Goal: Transaction & Acquisition: Purchase product/service

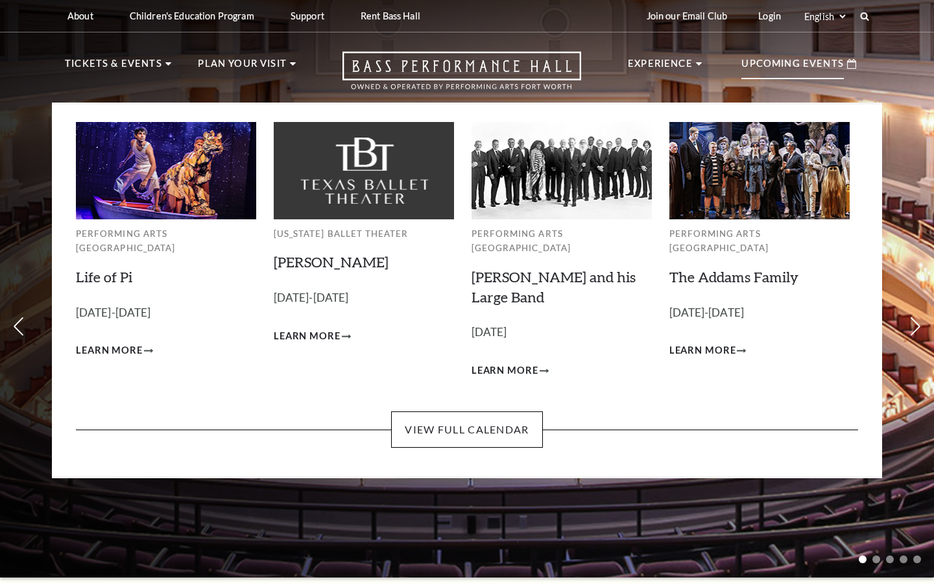
click at [821, 76] on p "Upcoming Events" at bounding box center [793, 67] width 103 height 23
click at [744, 268] on link "The Addams Family" at bounding box center [734, 277] width 129 height 18
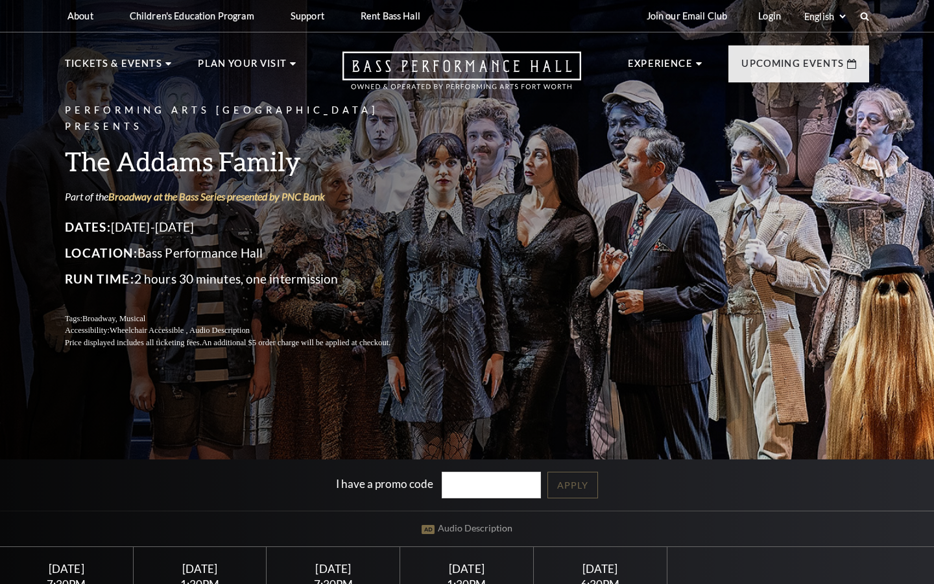
click at [744, 260] on div "Performing Arts Fort Worth Presents The Addams Family Part of the Broadway at t…" at bounding box center [467, 226] width 831 height 273
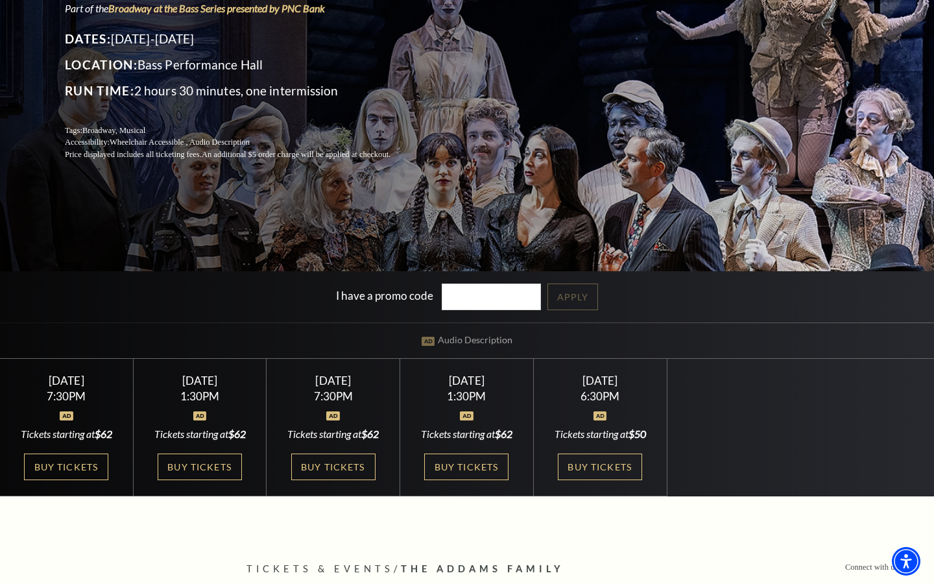
scroll to position [186, 0]
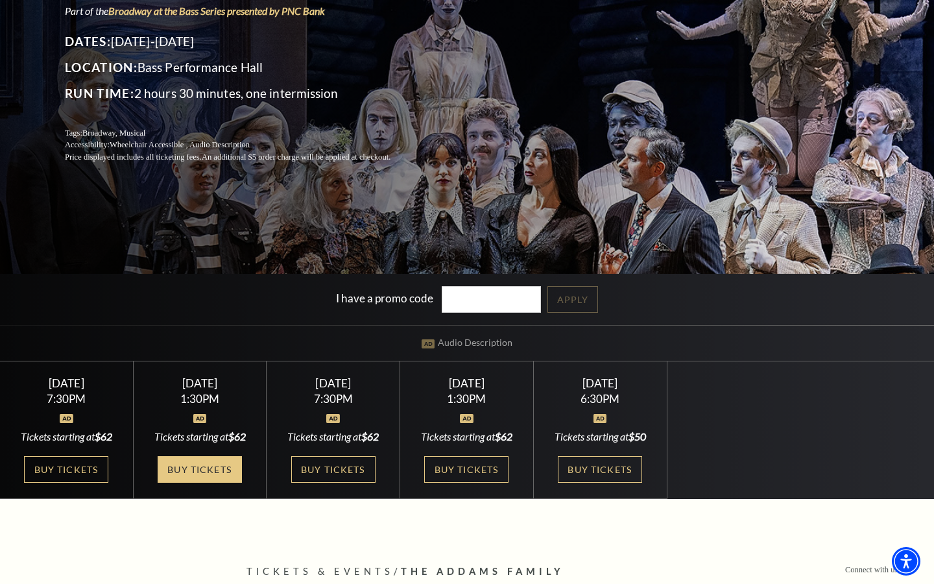
click at [204, 476] on link "Buy Tickets" at bounding box center [200, 469] width 84 height 27
click at [202, 477] on link "Buy Tickets" at bounding box center [200, 469] width 84 height 27
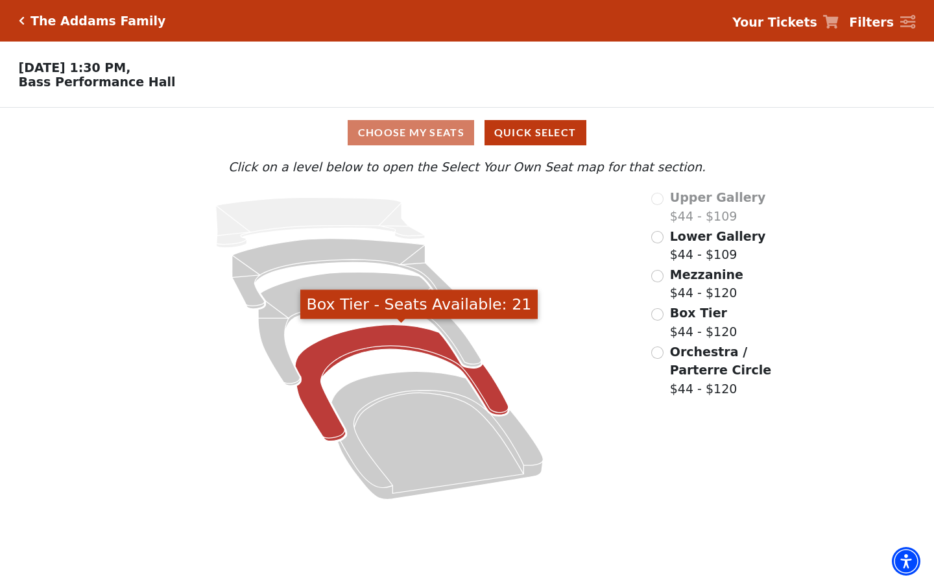
click at [368, 342] on icon "Box Tier - Seats Available: 21" at bounding box center [401, 383] width 213 height 116
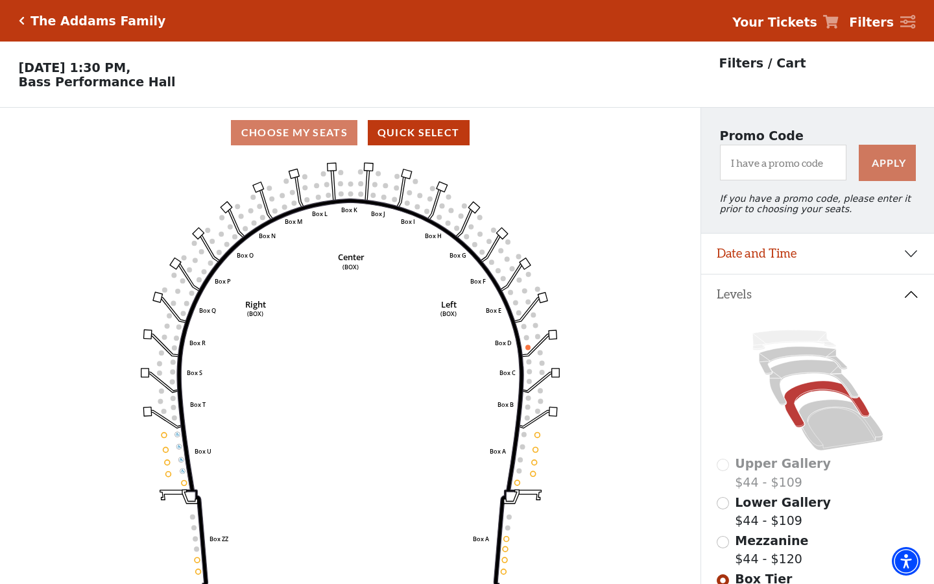
scroll to position [60, 0]
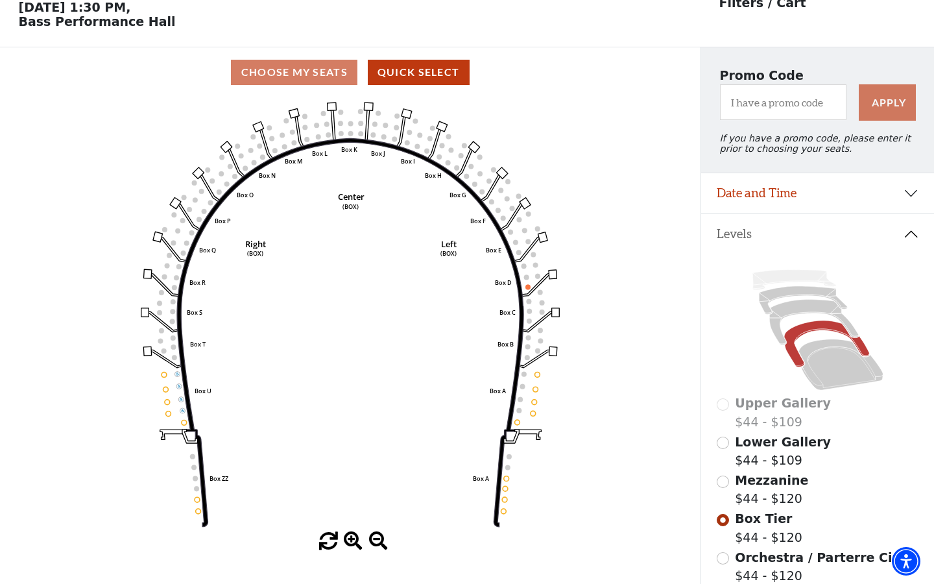
click at [173, 335] on circle at bounding box center [173, 337] width 5 height 5
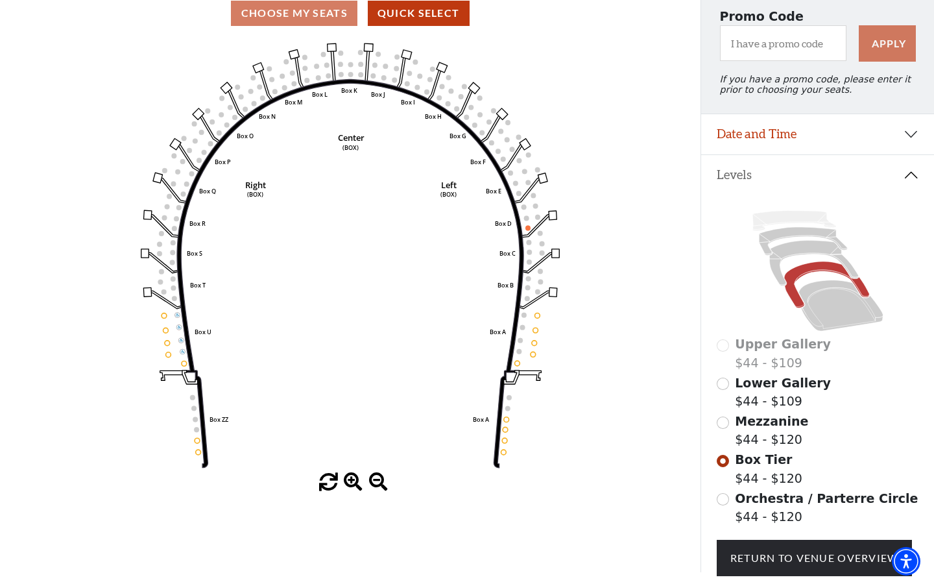
scroll to position [124, 0]
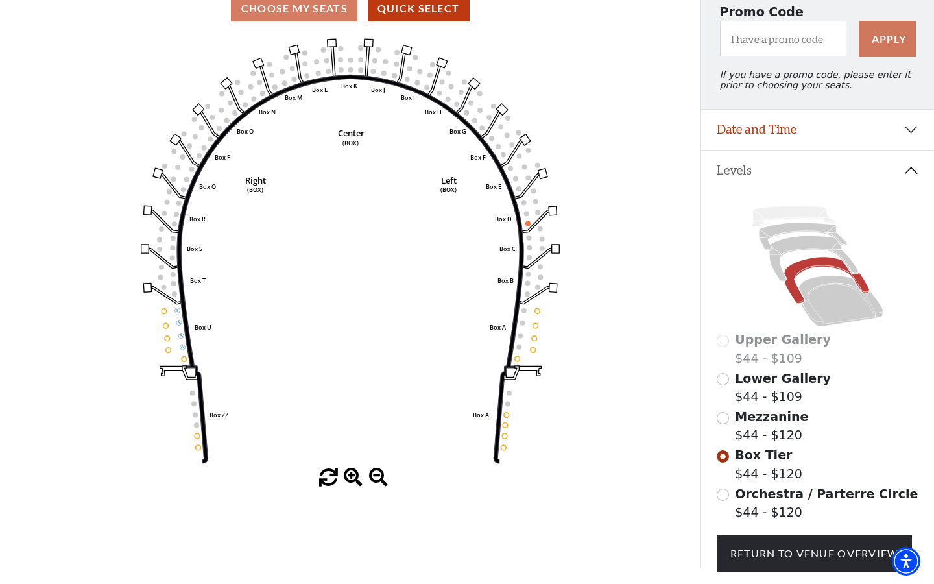
click at [723, 420] on input "Mezzanine$44 - $120\a" at bounding box center [723, 418] width 12 height 12
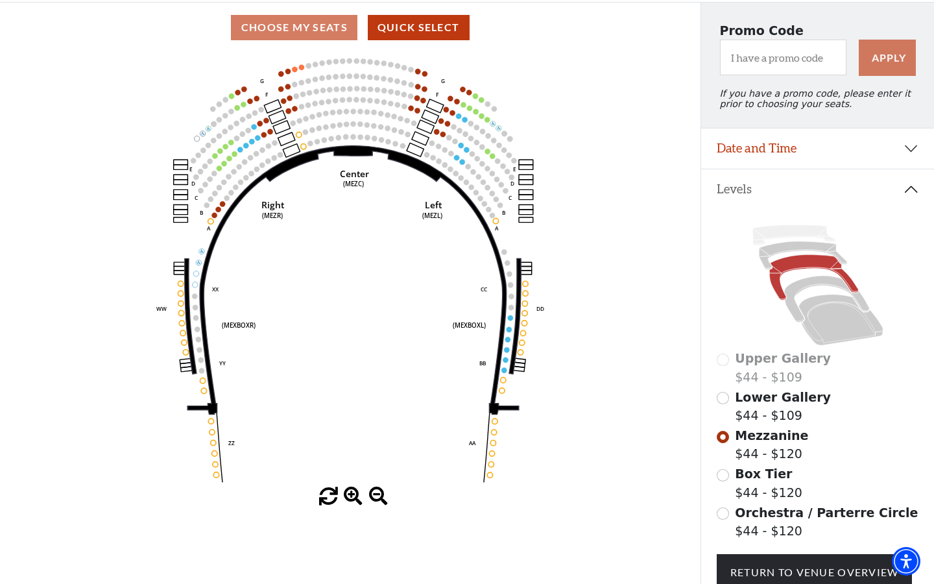
scroll to position [106, 0]
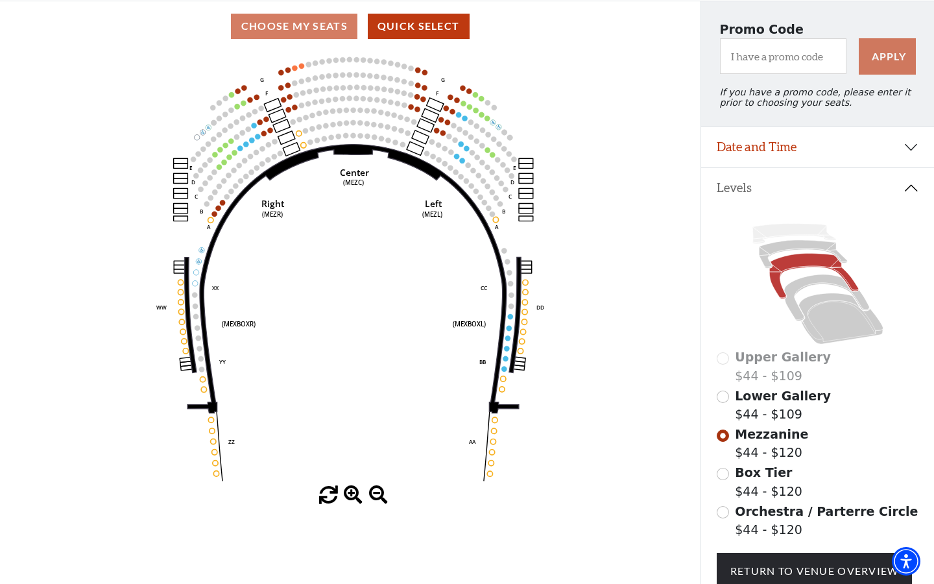
click at [435, 127] on icon "Center (MEZC) Right (MEZR) Left (MEZL) (MEXBOXR) (MEXBOXL) XX WW CC DD YY BB ZZ…" at bounding box center [350, 268] width 631 height 435
click at [437, 128] on circle at bounding box center [436, 130] width 5 height 5
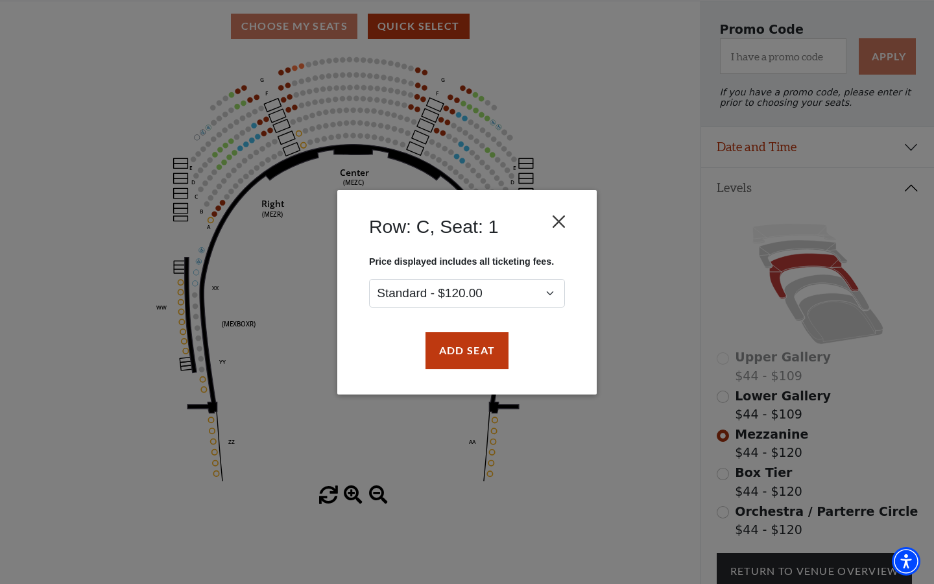
click at [567, 221] on button "Close" at bounding box center [559, 221] width 25 height 25
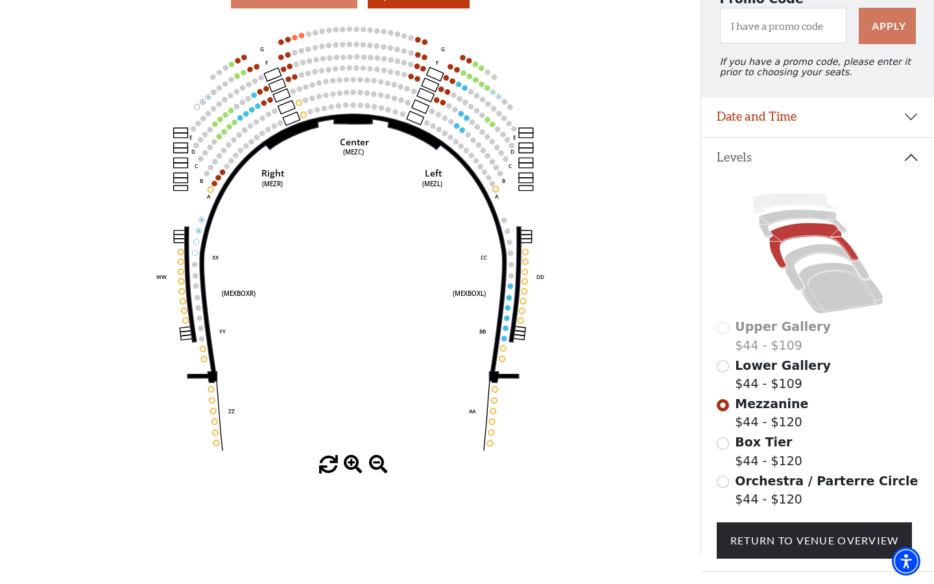
scroll to position [140, 0]
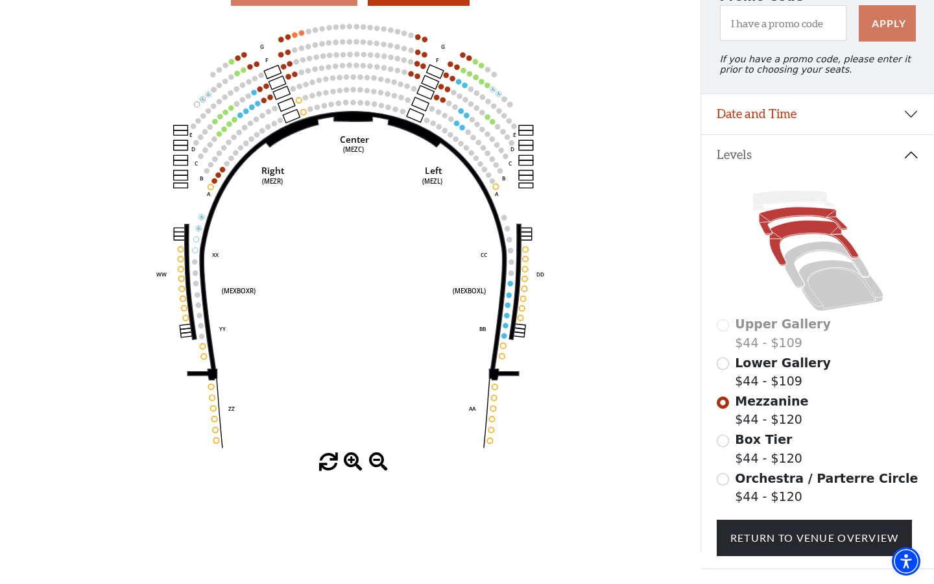
click at [791, 211] on icon at bounding box center [803, 221] width 88 height 28
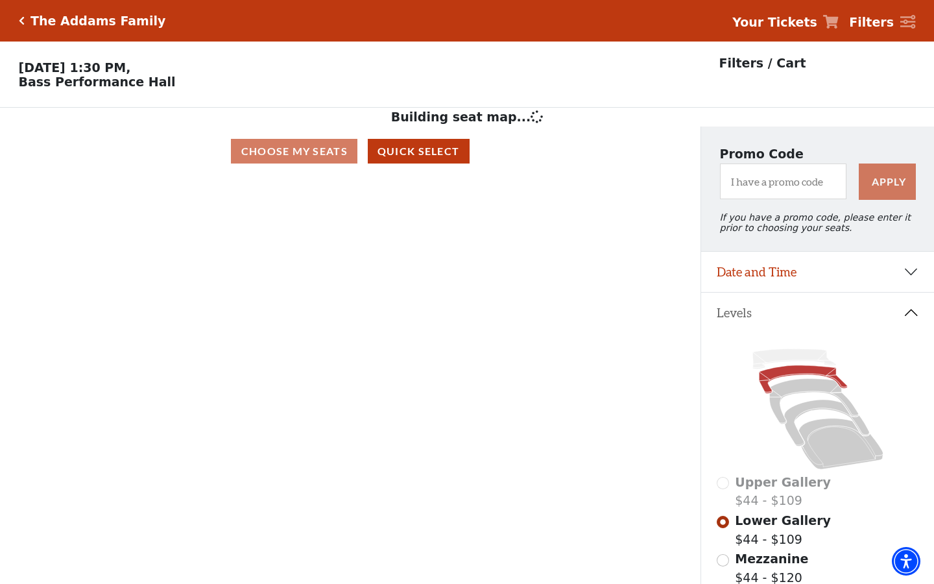
scroll to position [60, 0]
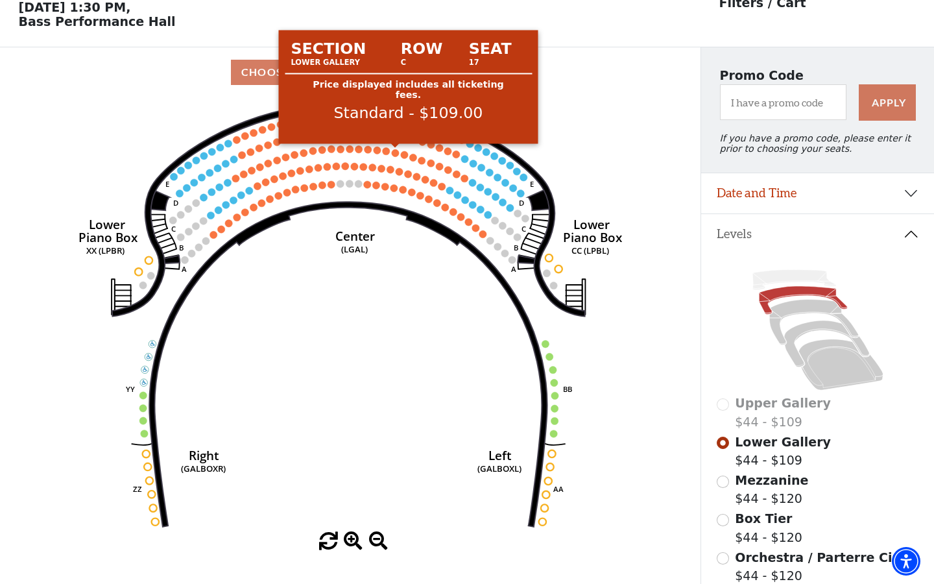
click at [398, 154] on circle at bounding box center [395, 152] width 7 height 7
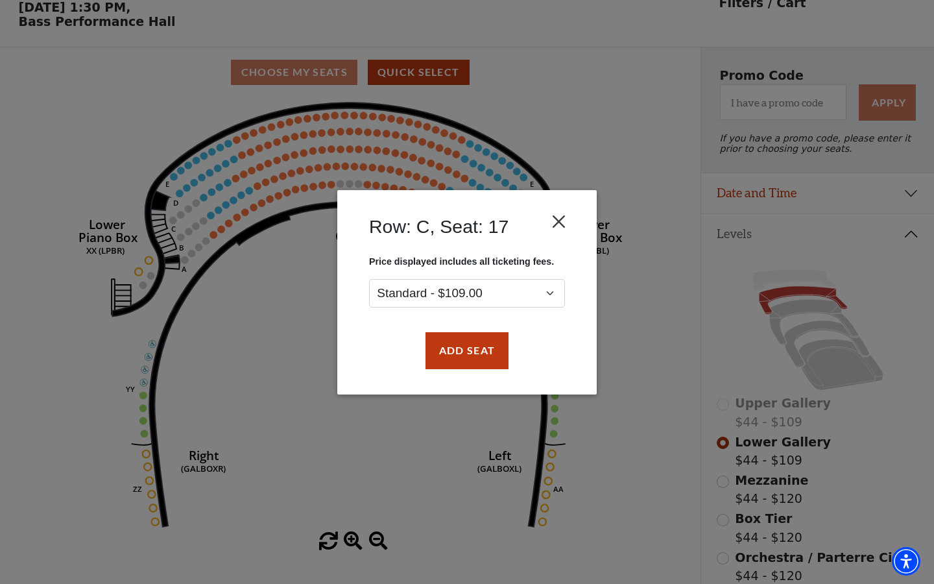
click at [557, 219] on button "Close" at bounding box center [559, 221] width 25 height 25
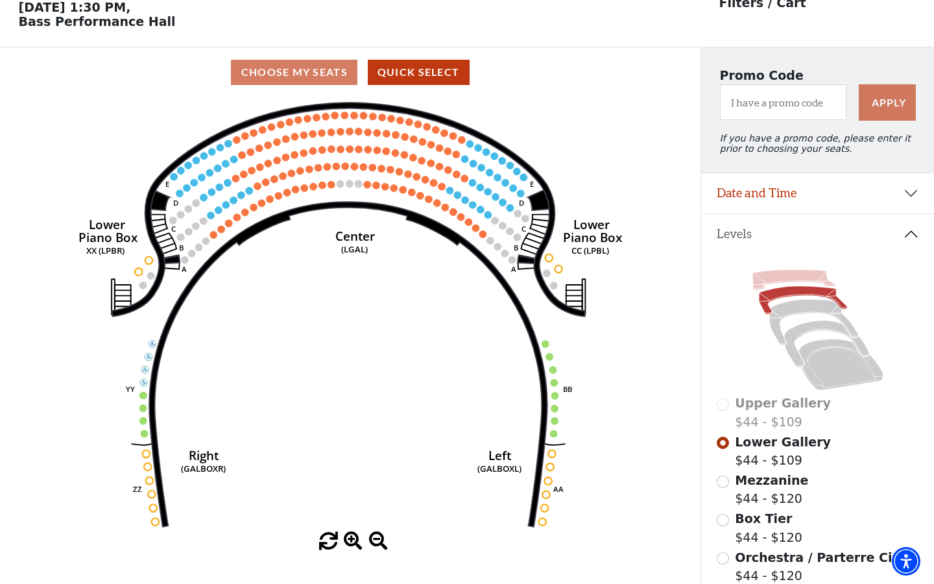
click at [798, 281] on icon at bounding box center [794, 280] width 83 height 20
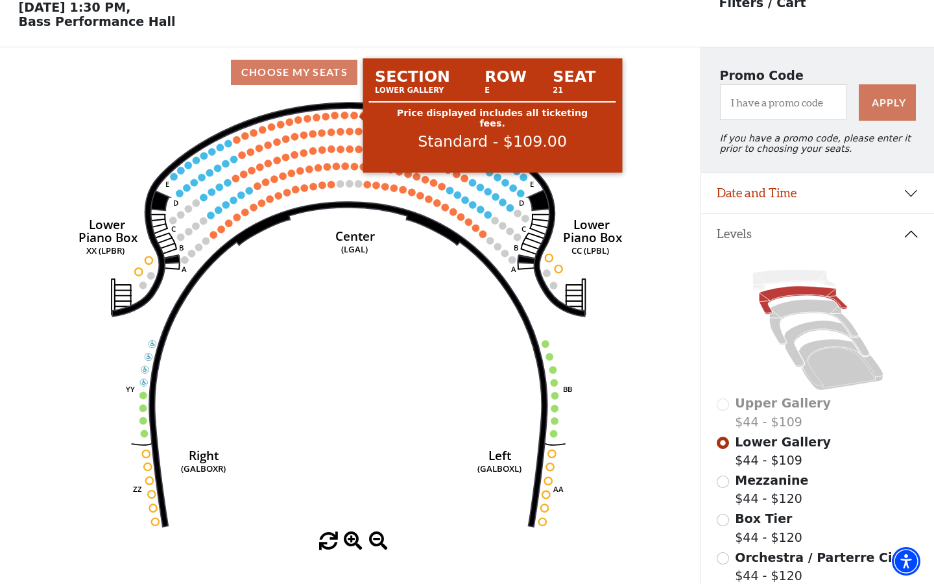
click at [354, 114] on circle at bounding box center [353, 115] width 7 height 7
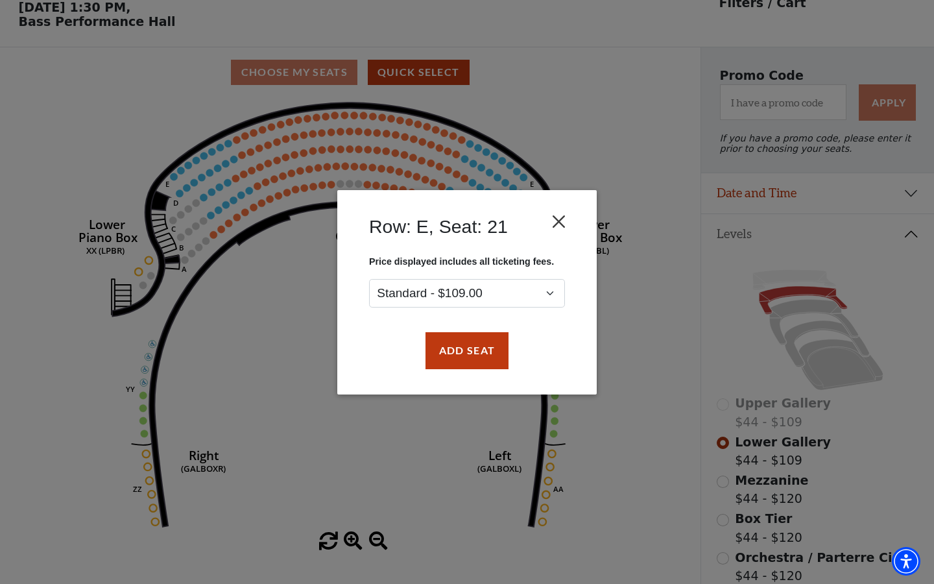
click at [562, 225] on button "Close" at bounding box center [559, 221] width 25 height 25
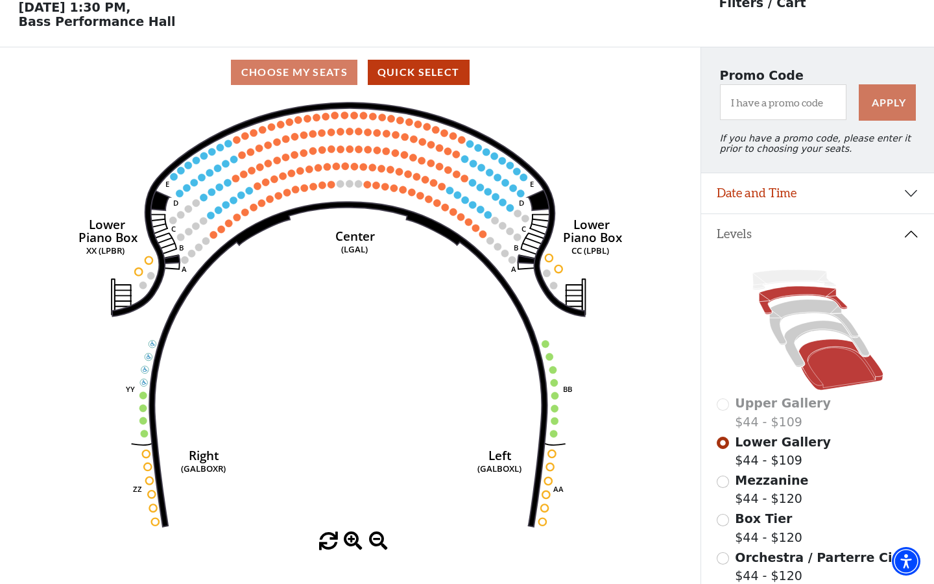
click at [829, 385] on icon at bounding box center [841, 364] width 84 height 51
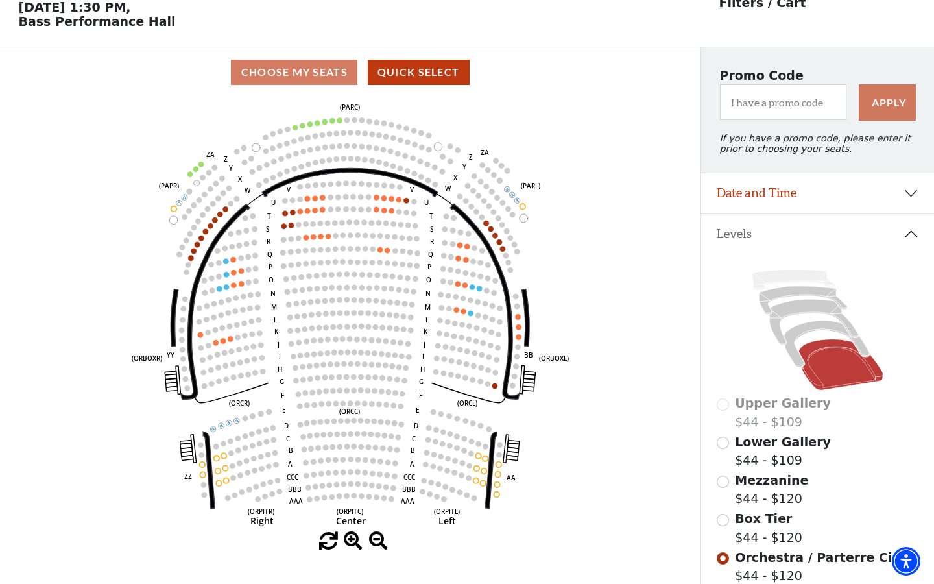
click at [382, 210] on use "Seat Selected" at bounding box center [384, 210] width 6 height 6
click at [384, 210] on circle at bounding box center [384, 210] width 5 height 5
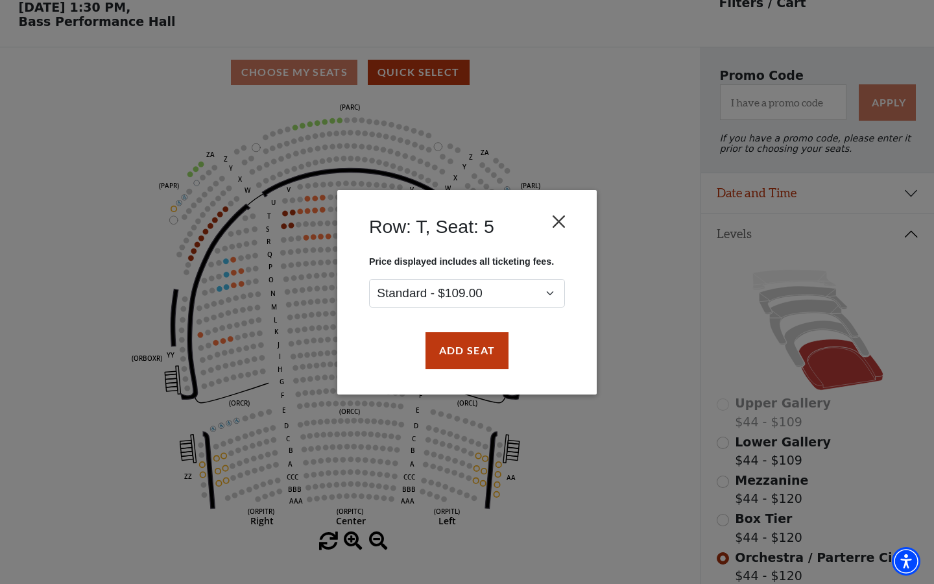
click at [561, 214] on button "Close" at bounding box center [559, 221] width 25 height 25
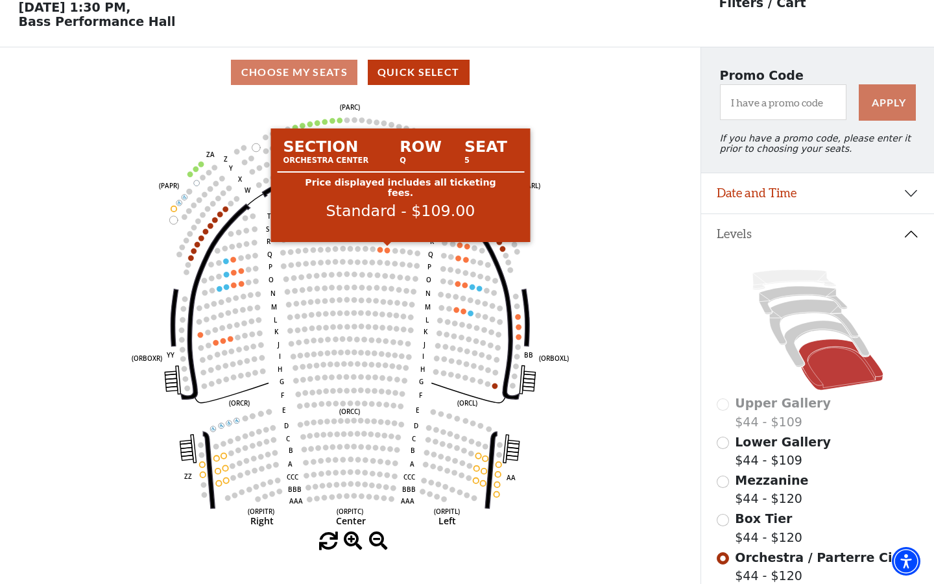
click at [385, 252] on circle at bounding box center [387, 249] width 5 height 5
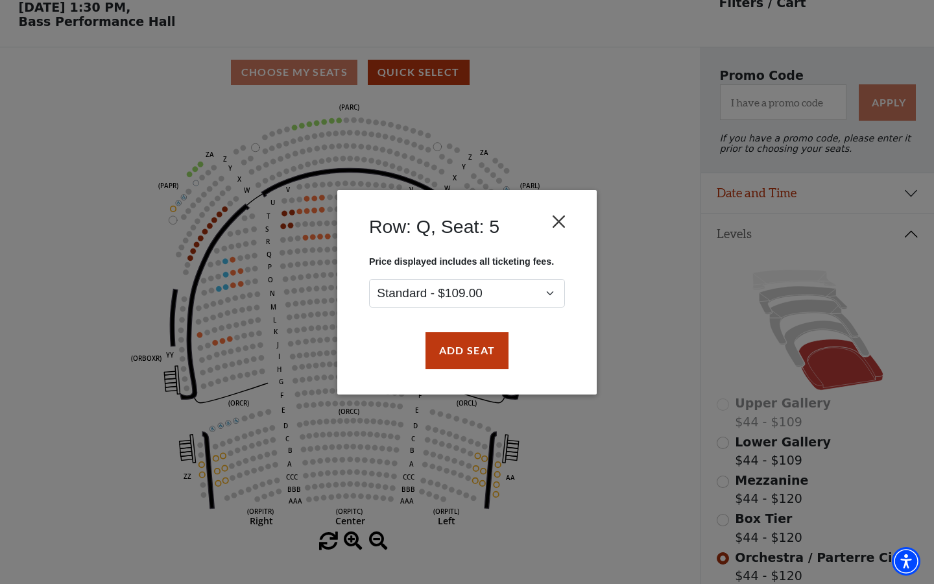
click at [563, 226] on button "Close" at bounding box center [559, 221] width 25 height 25
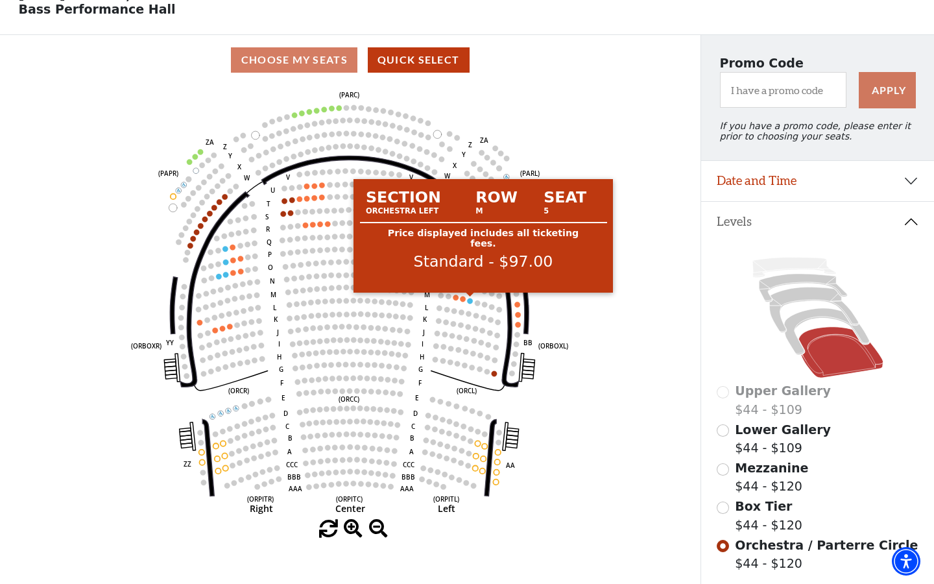
scroll to position [87, 0]
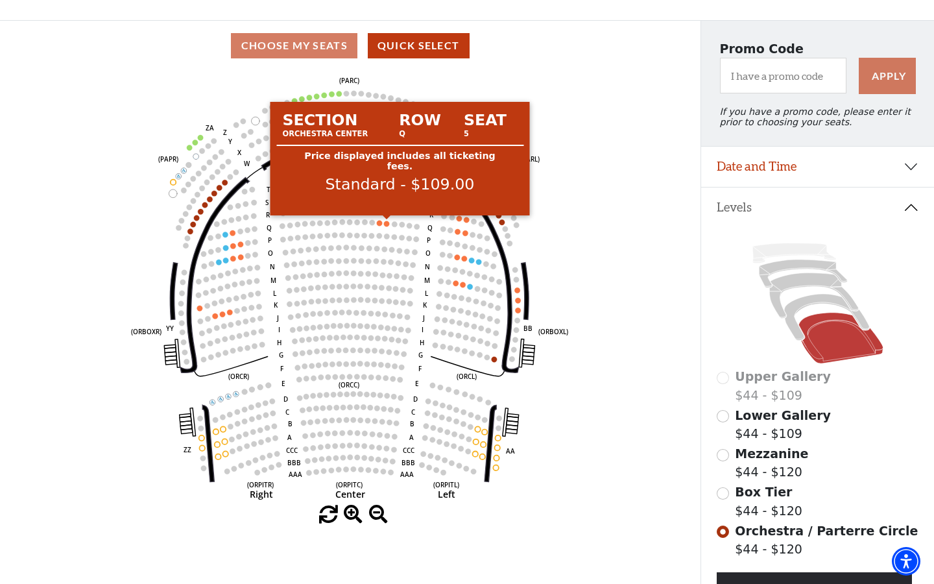
click at [385, 223] on circle at bounding box center [386, 223] width 5 height 5
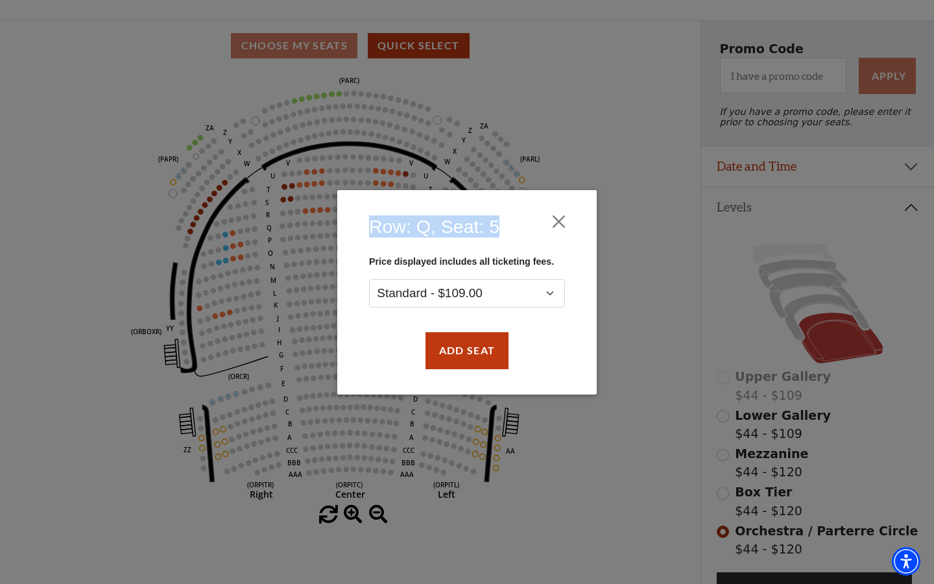
drag, startPoint x: 370, startPoint y: 228, endPoint x: 493, endPoint y: 239, distance: 123.7
click at [493, 239] on div "Row: Q, Seat: 5" at bounding box center [467, 229] width 221 height 53
copy h4 "Row: Q, Seat: 5"
click at [563, 222] on button "Close" at bounding box center [559, 221] width 25 height 25
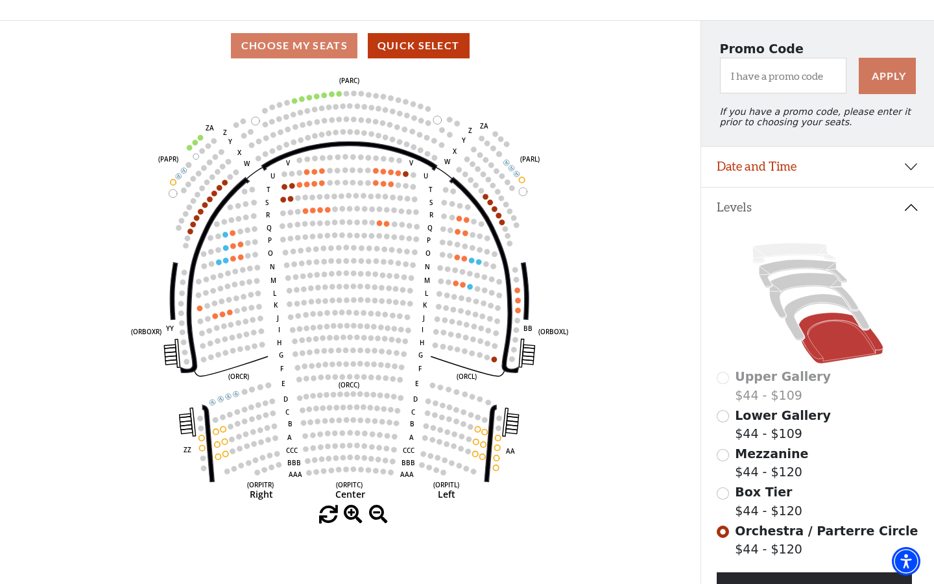
click at [458, 299] on icon "Left (ORPITL) Right (ORPITR) Center (ORPITC) ZZ AA YY BB ZA ZA (ORCL) (ORCR) (O…" at bounding box center [350, 288] width 631 height 435
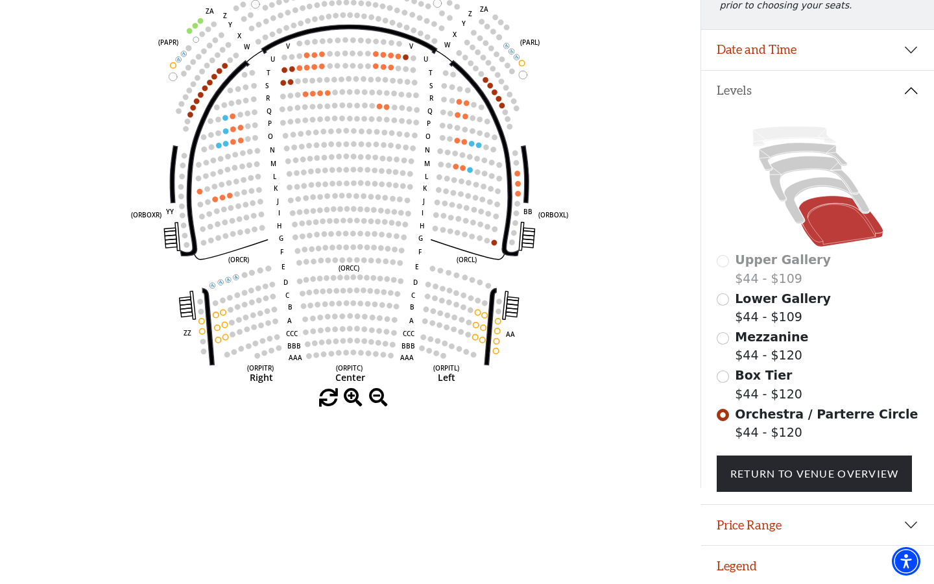
scroll to position [203, 0]
click at [846, 522] on button "Price Range" at bounding box center [817, 526] width 233 height 40
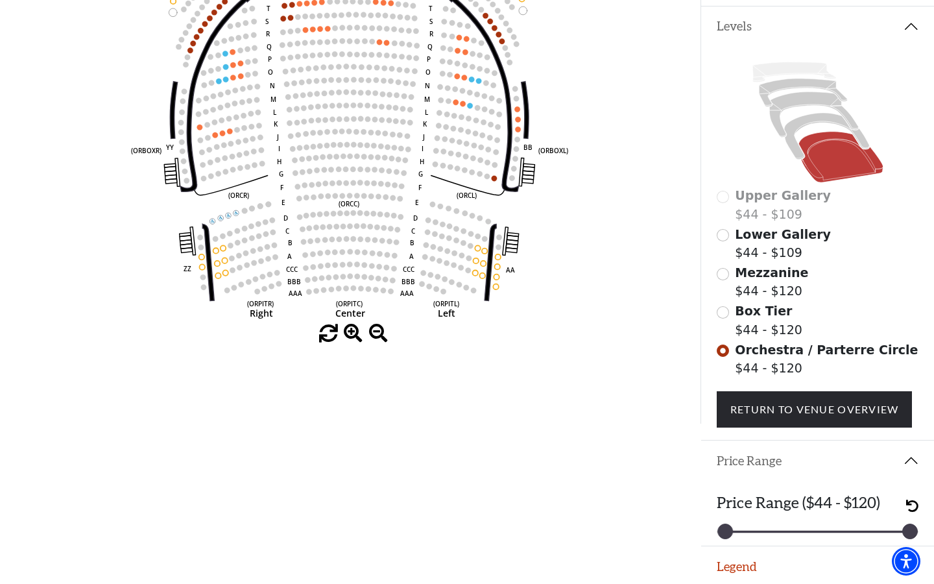
scroll to position [267, 0]
drag, startPoint x: 906, startPoint y: 532, endPoint x: 857, endPoint y: 541, distance: 49.4
click at [857, 541] on div "Price Range ($44 - $120) 44 100" at bounding box center [817, 514] width 233 height 65
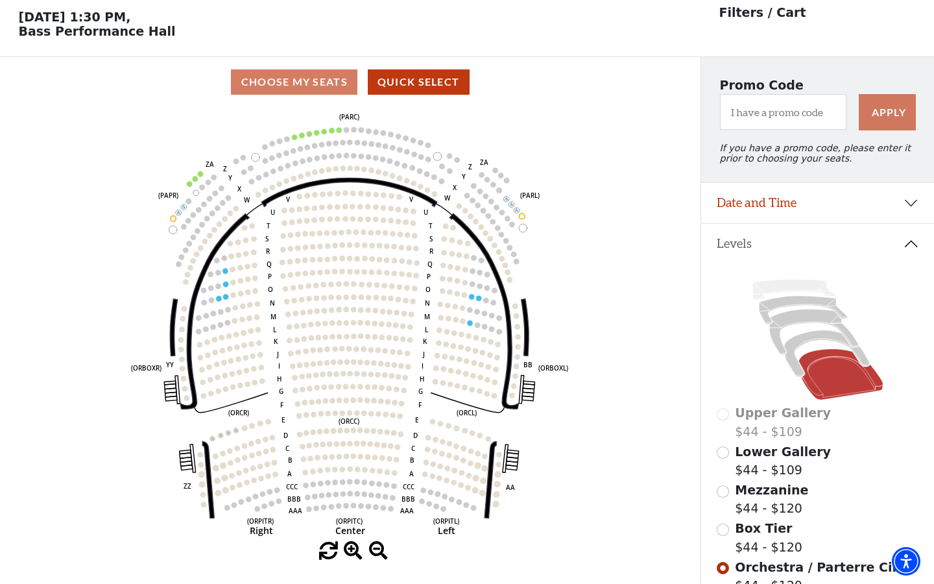
scroll to position [37, 0]
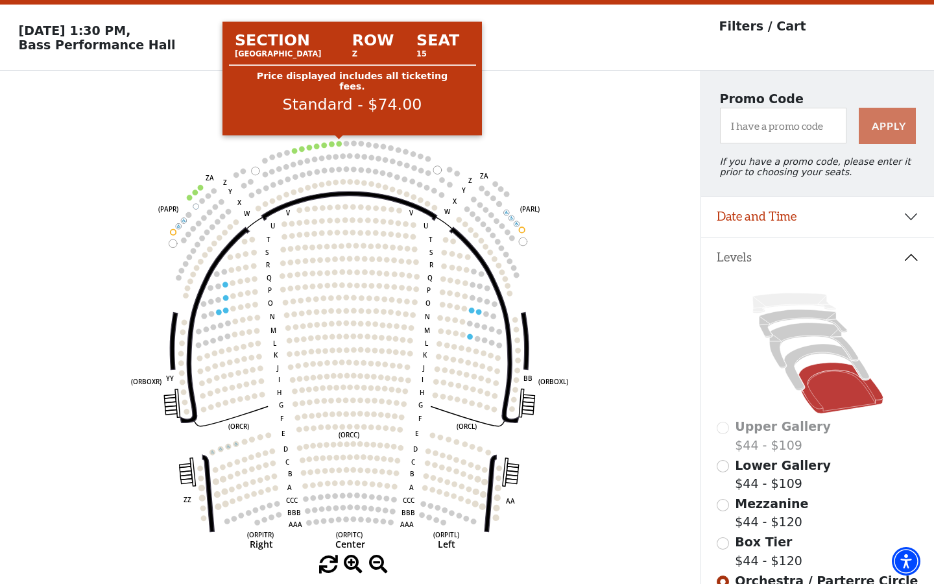
click at [338, 143] on circle at bounding box center [338, 143] width 5 height 5
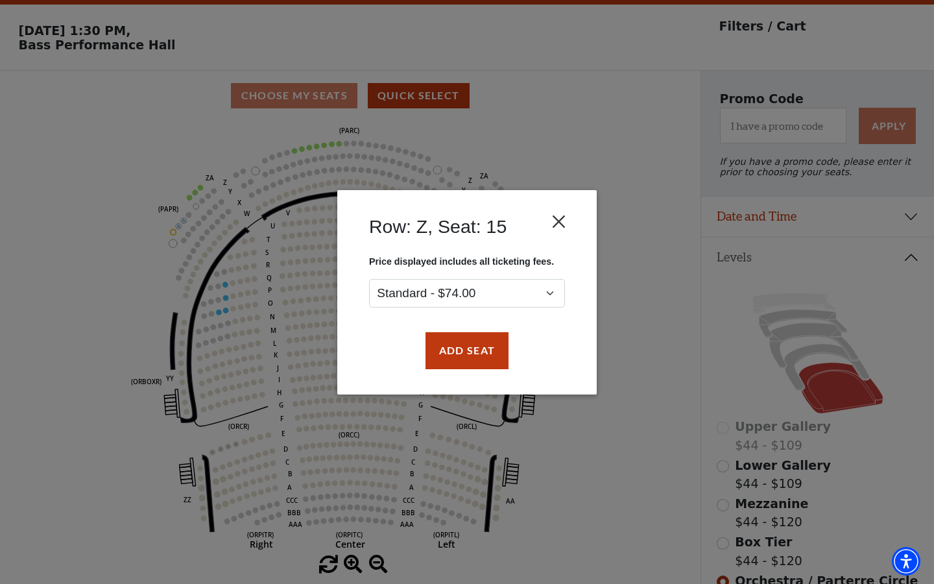
click at [563, 227] on button "Close" at bounding box center [559, 221] width 25 height 25
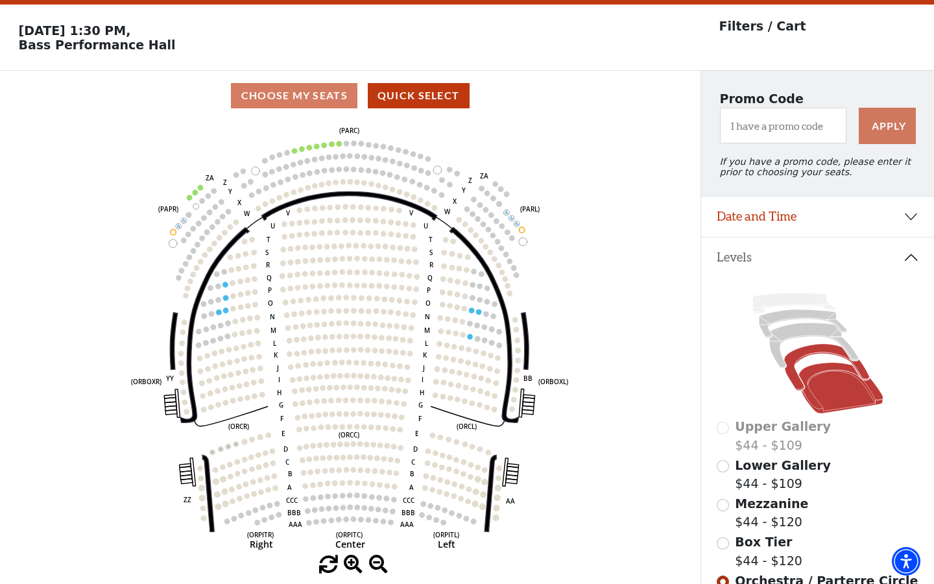
click at [797, 358] on icon at bounding box center [827, 367] width 85 height 46
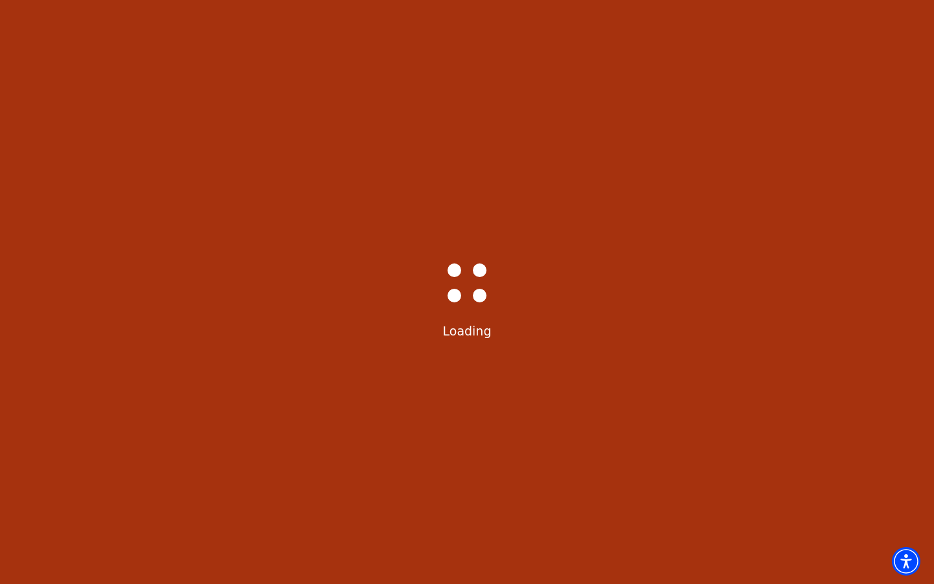
scroll to position [60, 0]
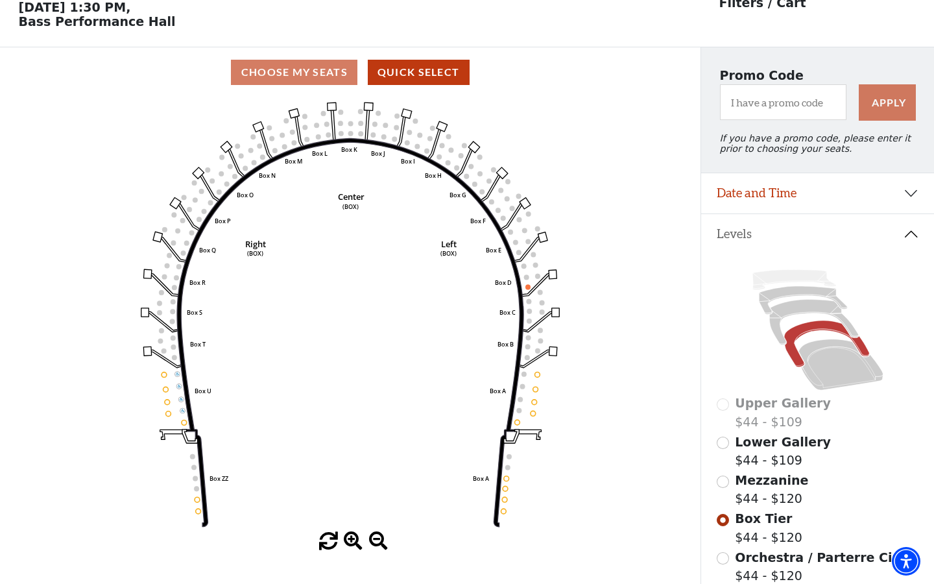
click at [525, 287] on icon "Left (BOX) Right (BOX) Center (BOX) Box ZZ Box U Box T Box S Box R Box Q Box P …" at bounding box center [350, 314] width 631 height 435
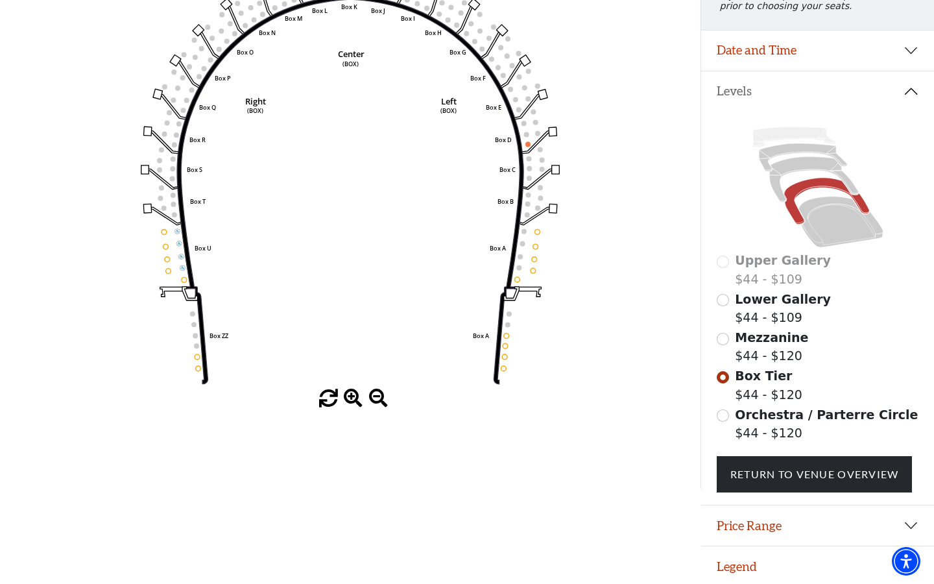
click at [757, 516] on button "Price Range" at bounding box center [817, 526] width 233 height 40
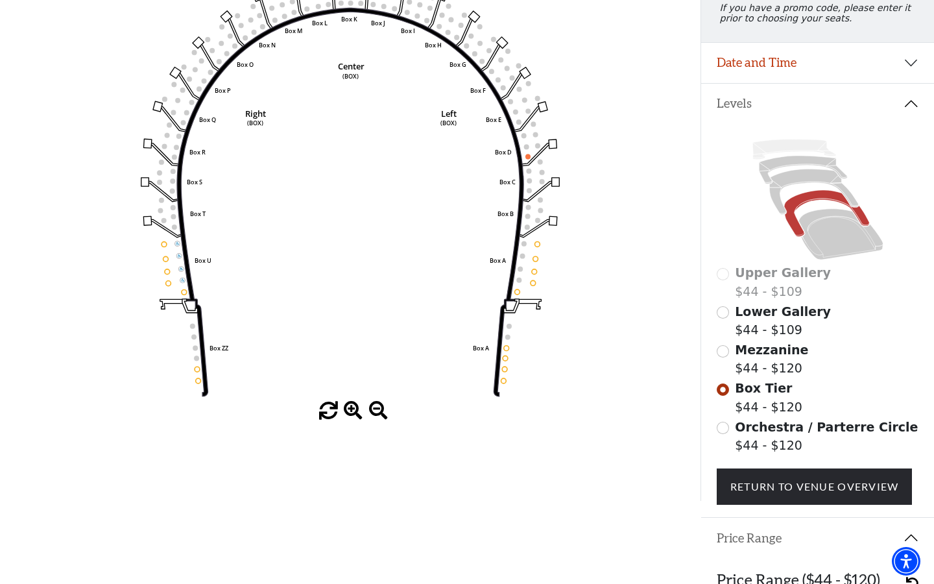
scroll to position [184, 0]
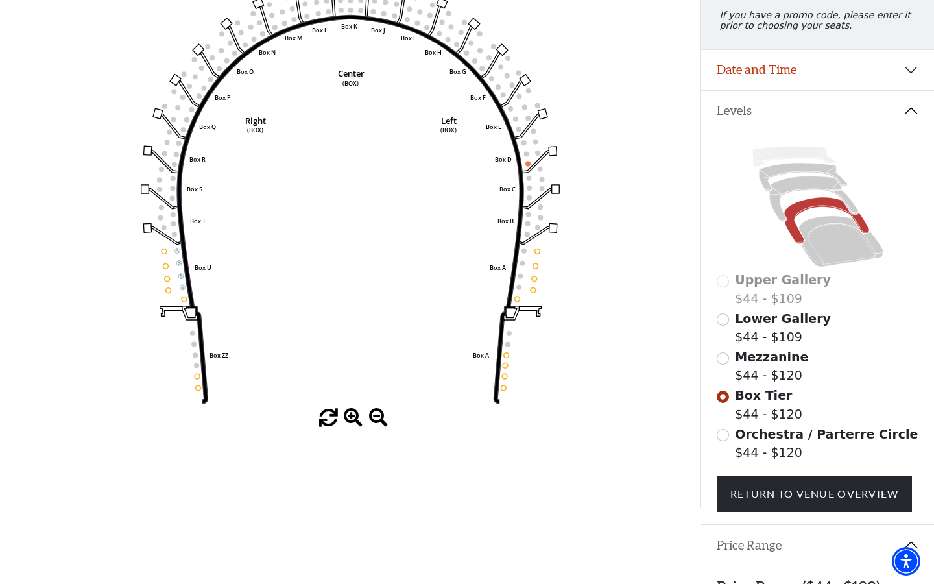
click at [528, 164] on circle at bounding box center [528, 163] width 5 height 5
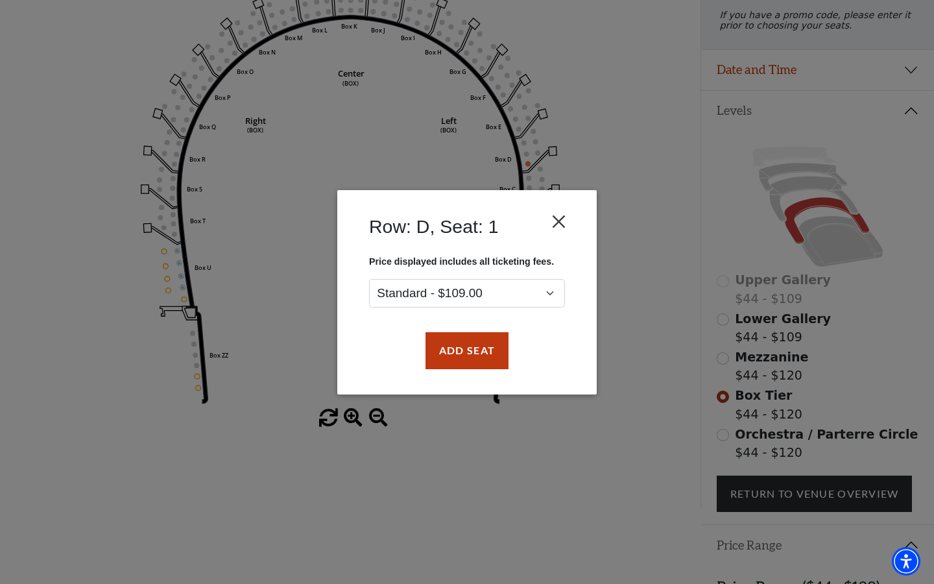
click at [566, 222] on button "Close" at bounding box center [559, 221] width 25 height 25
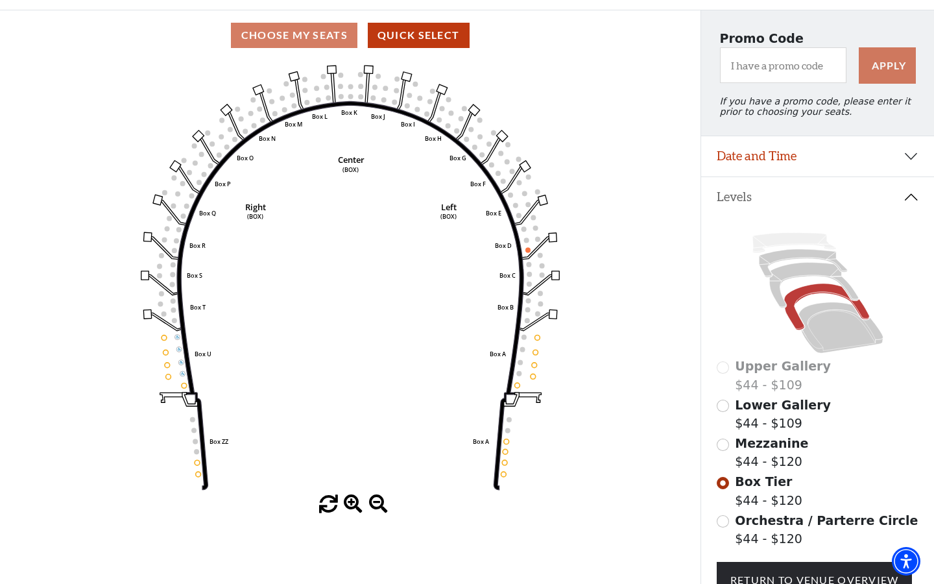
scroll to position [51, 0]
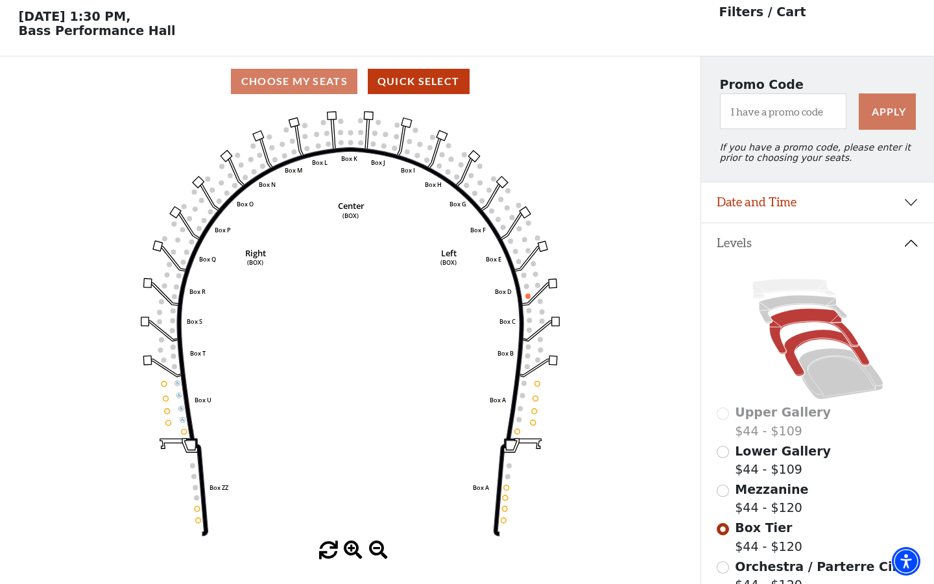
click at [813, 322] on icon at bounding box center [814, 331] width 89 height 45
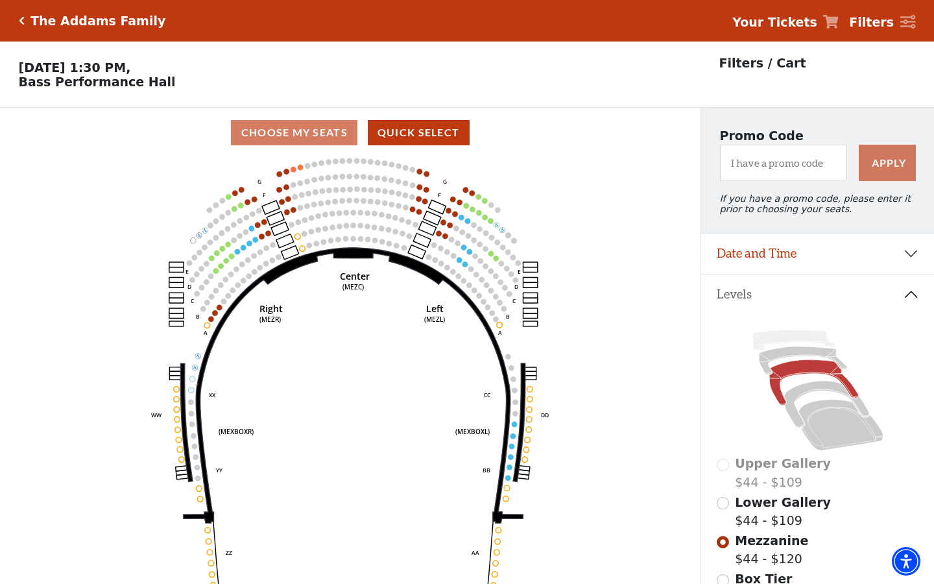
scroll to position [60, 0]
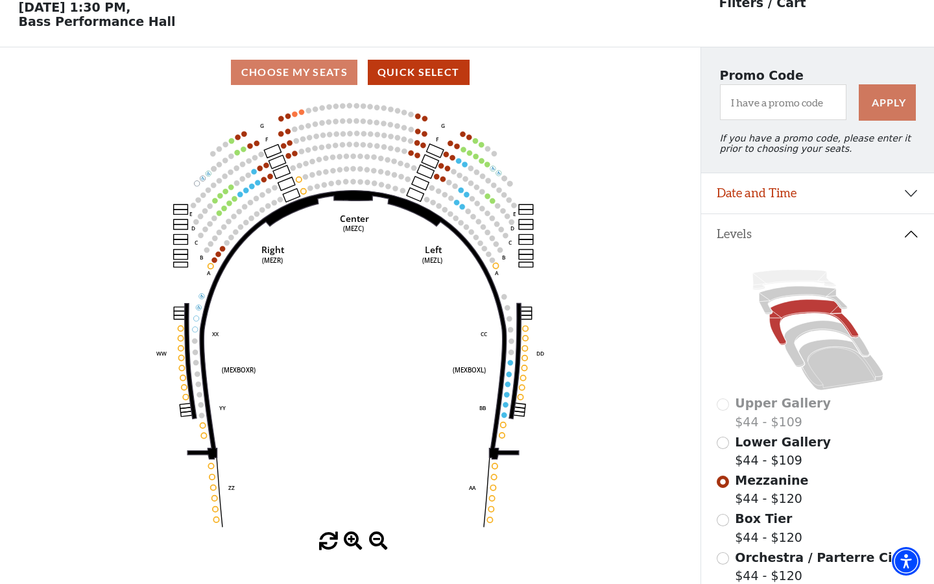
click at [295, 158] on icon "Center (MEZC) Right (MEZR) Left (MEZL) (MEXBOXR) (MEXBOXL) XX WW CC DD YY BB ZZ…" at bounding box center [350, 314] width 631 height 435
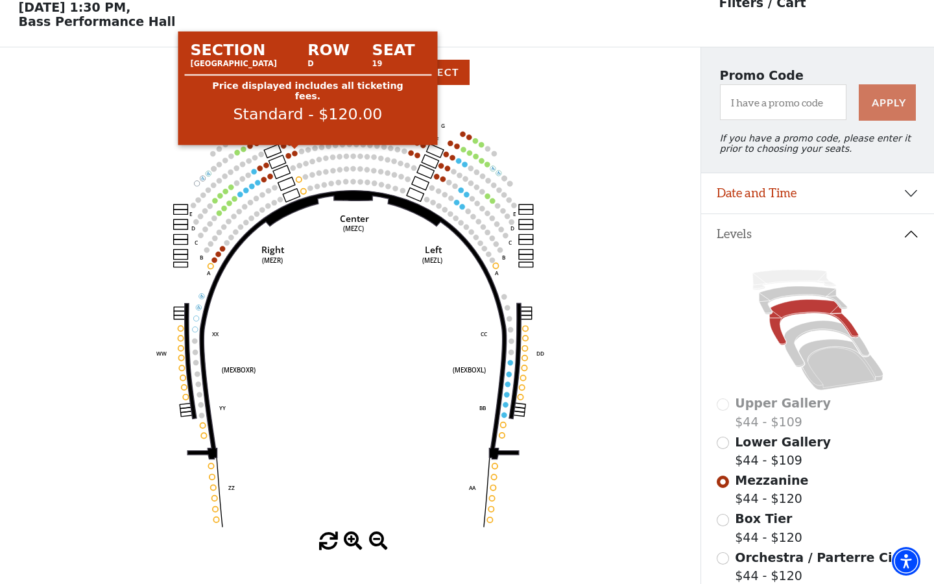
click at [295, 154] on circle at bounding box center [294, 153] width 5 height 5
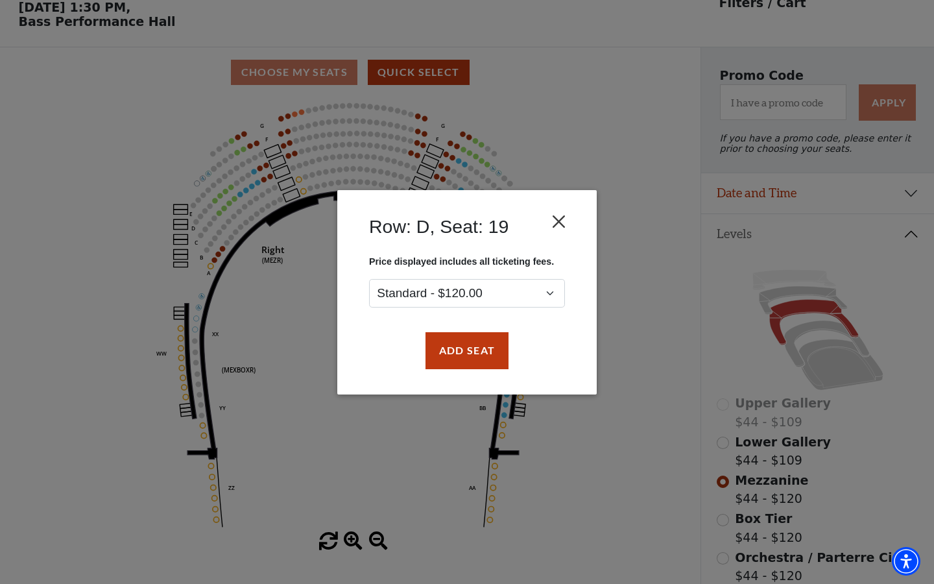
click at [560, 221] on button "Close" at bounding box center [559, 221] width 25 height 25
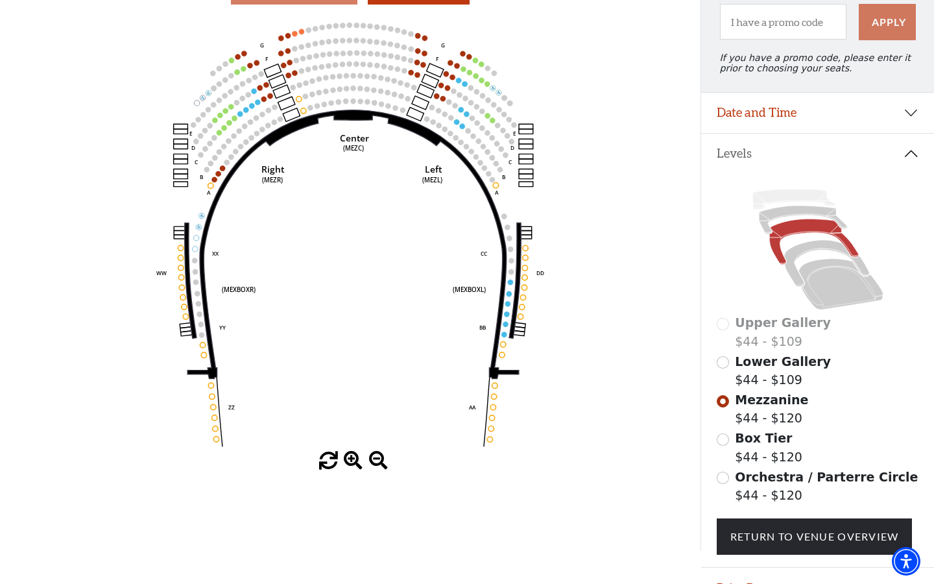
scroll to position [143, 0]
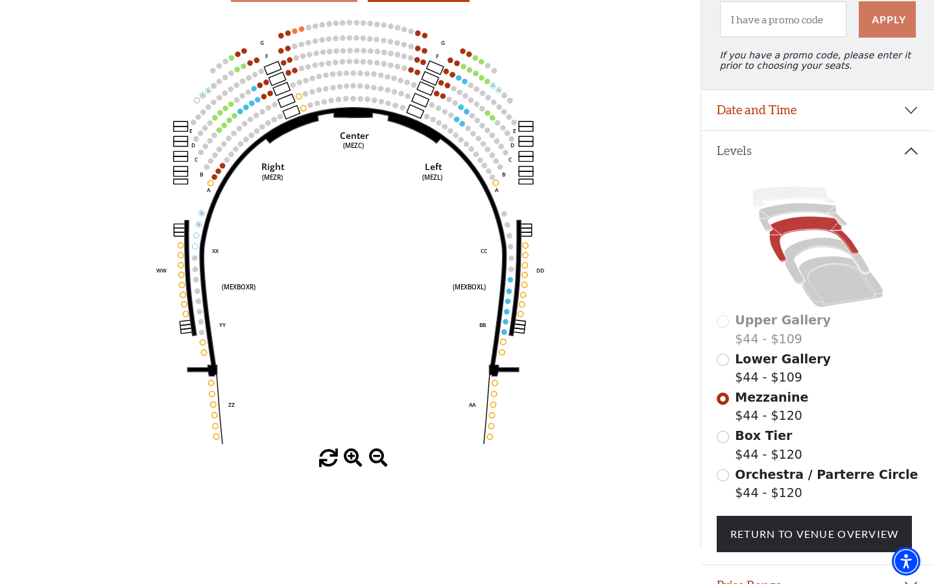
click at [724, 480] on div "Orchestra / Parterre Circle $44 - $120" at bounding box center [818, 483] width 202 height 37
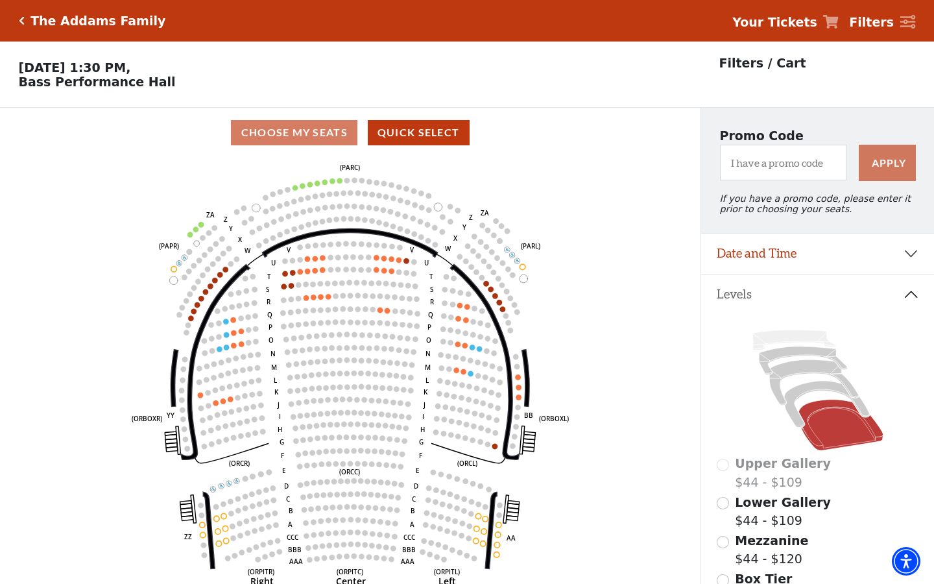
scroll to position [60, 0]
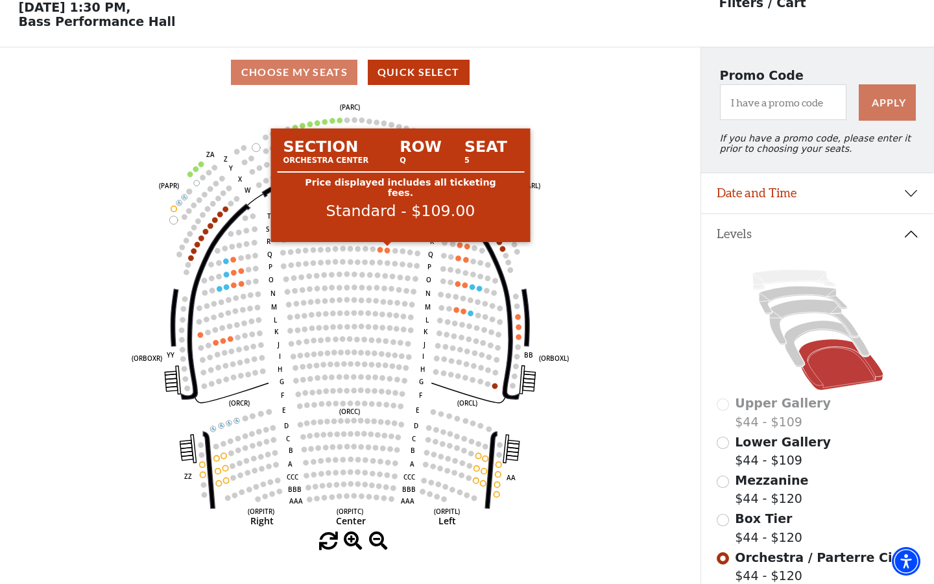
click at [385, 249] on circle at bounding box center [387, 249] width 5 height 5
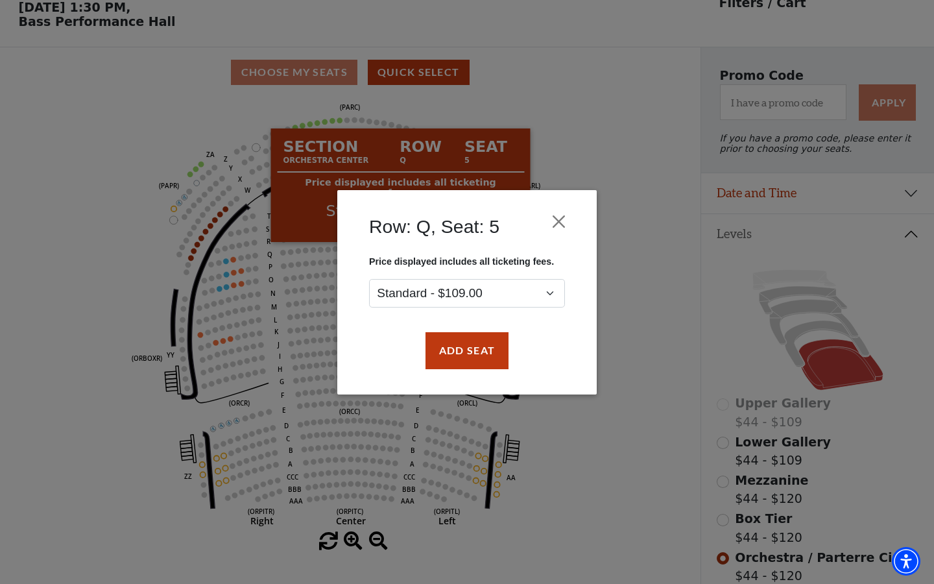
click at [312, 316] on div "Row: Q, Seat: 5 Price displayed includes all ticketing fees. Standard - $109.00…" at bounding box center [467, 292] width 934 height 584
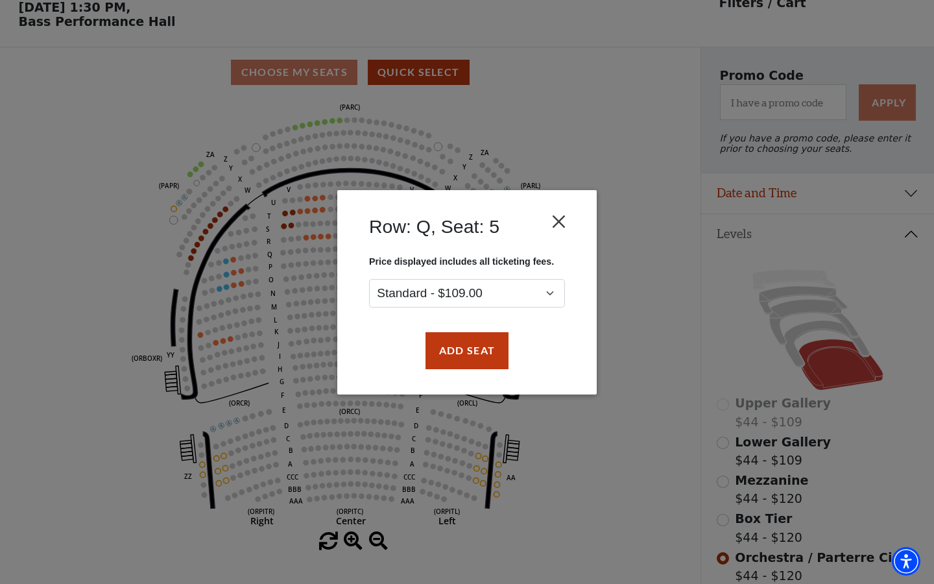
click at [558, 228] on button "Close" at bounding box center [559, 221] width 25 height 25
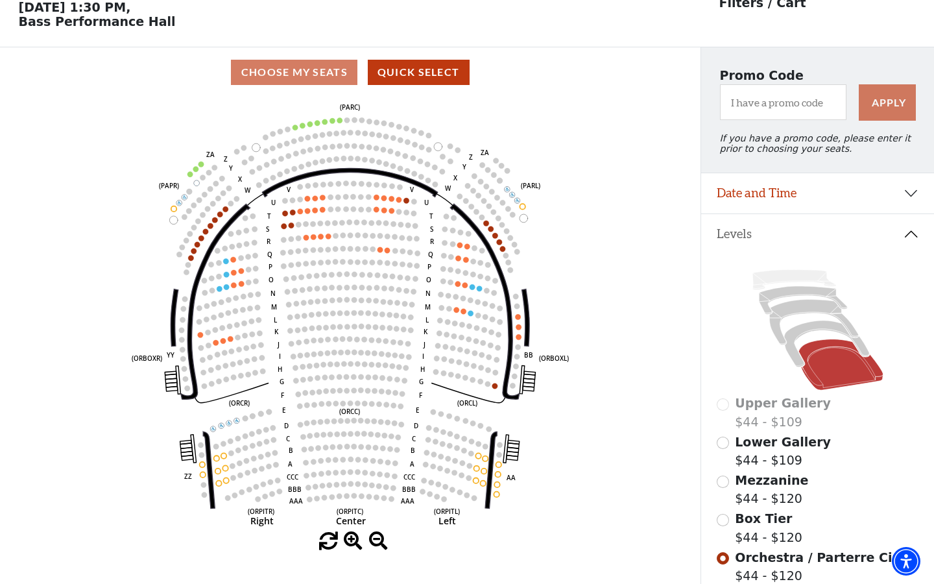
click at [354, 408] on text "(ORCC)" at bounding box center [349, 411] width 21 height 9
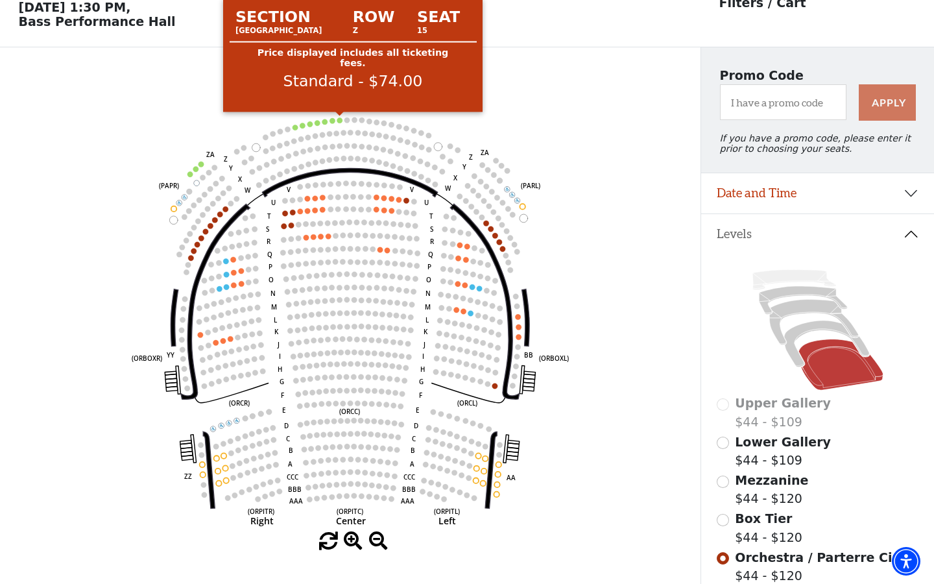
click at [340, 120] on circle at bounding box center [339, 119] width 5 height 5
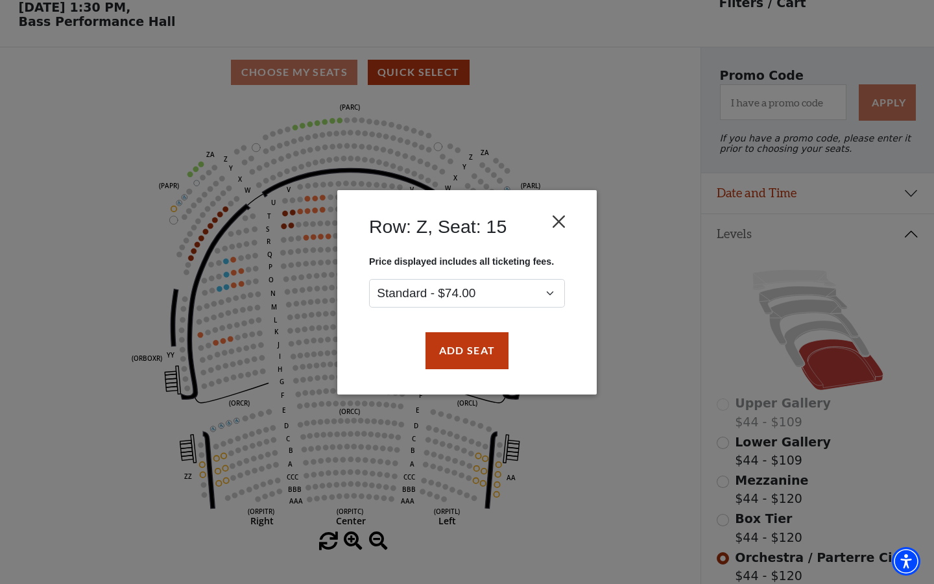
click at [561, 221] on button "Close" at bounding box center [559, 221] width 25 height 25
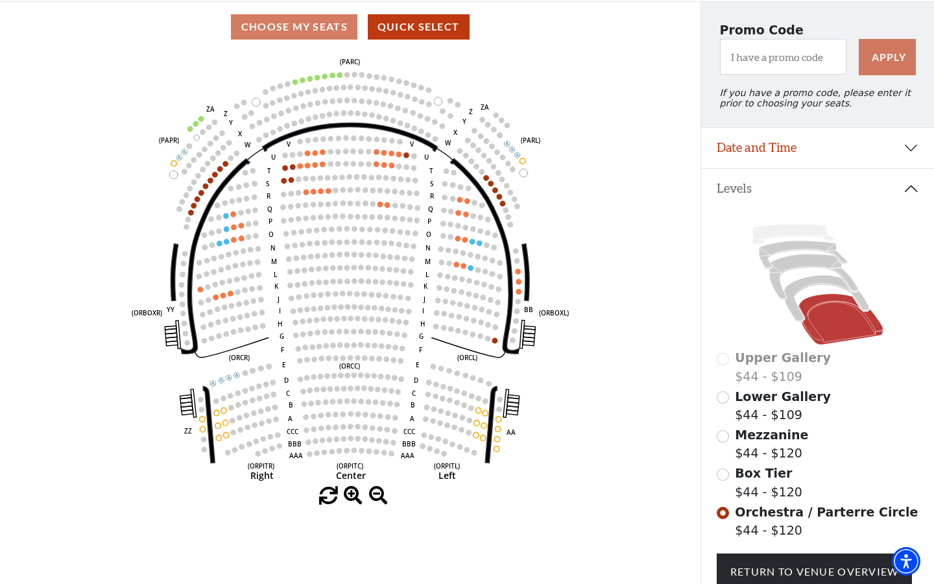
scroll to position [106, 0]
click at [341, 73] on circle at bounding box center [339, 73] width 5 height 5
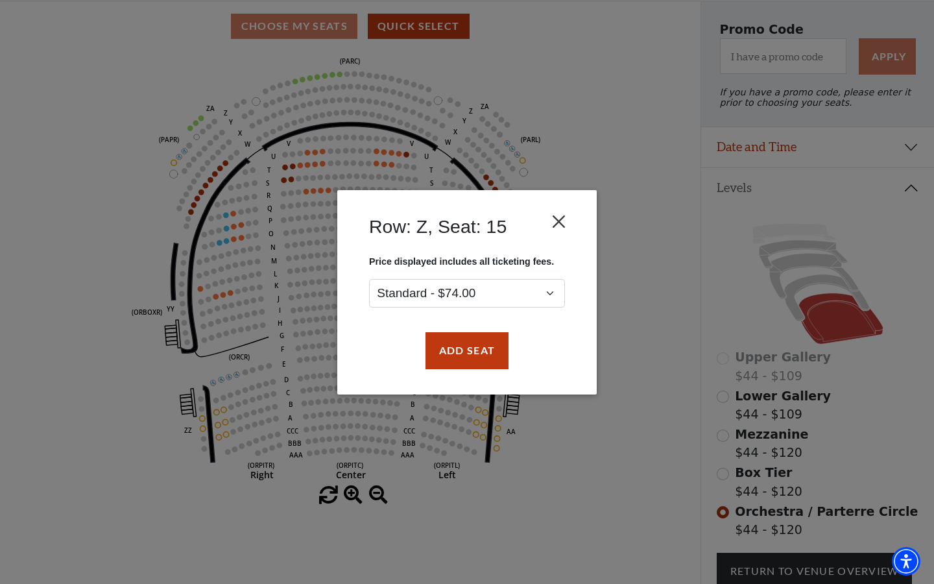
click at [564, 221] on button "Close" at bounding box center [559, 221] width 25 height 25
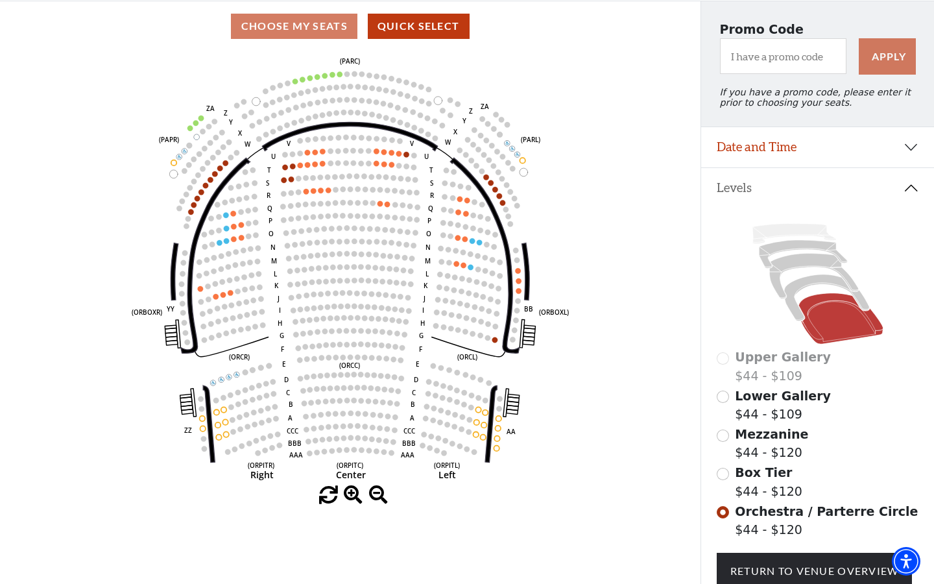
click at [339, 71] on circle at bounding box center [339, 73] width 5 height 5
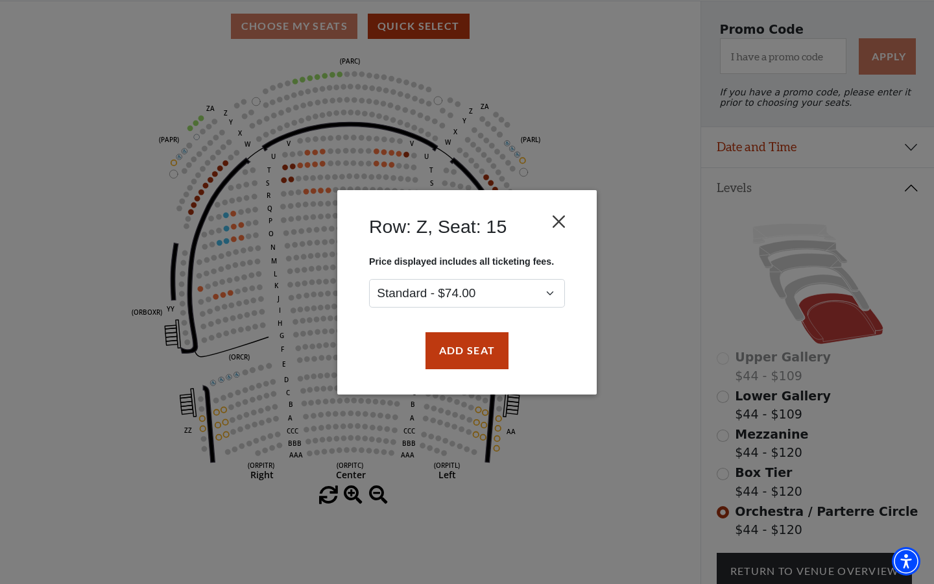
click at [548, 230] on button "Close" at bounding box center [559, 221] width 25 height 25
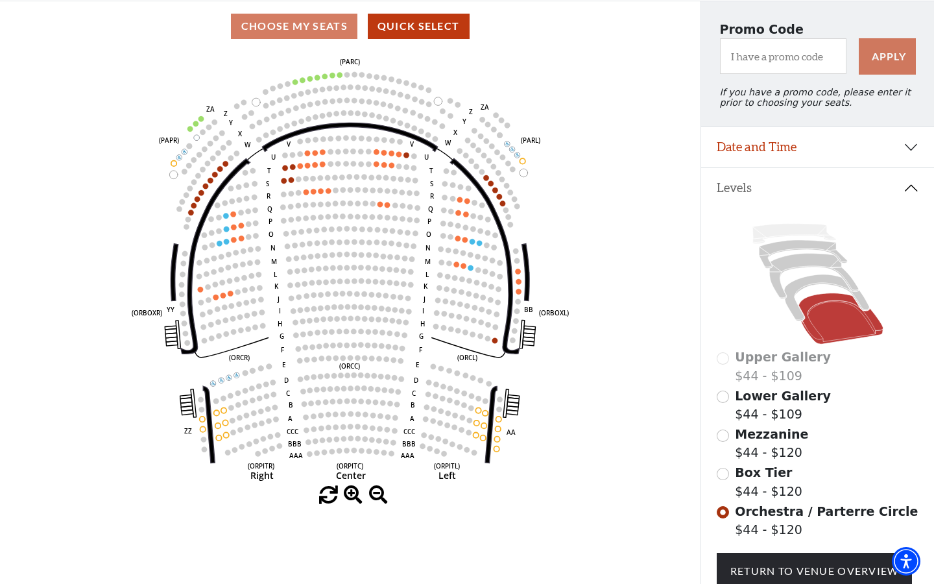
click at [265, 140] on icon "Left (ORPITL) Right (ORPITR) Center (ORPITC) ZZ AA YY BB ZA ZA (ORCL) (ORCR) (O…" at bounding box center [350, 268] width 631 height 435
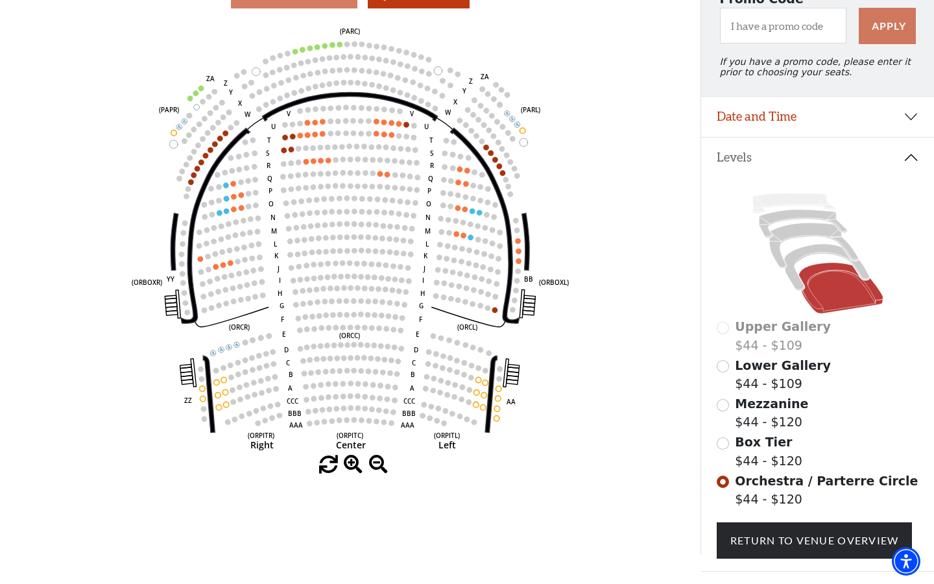
scroll to position [149, 0]
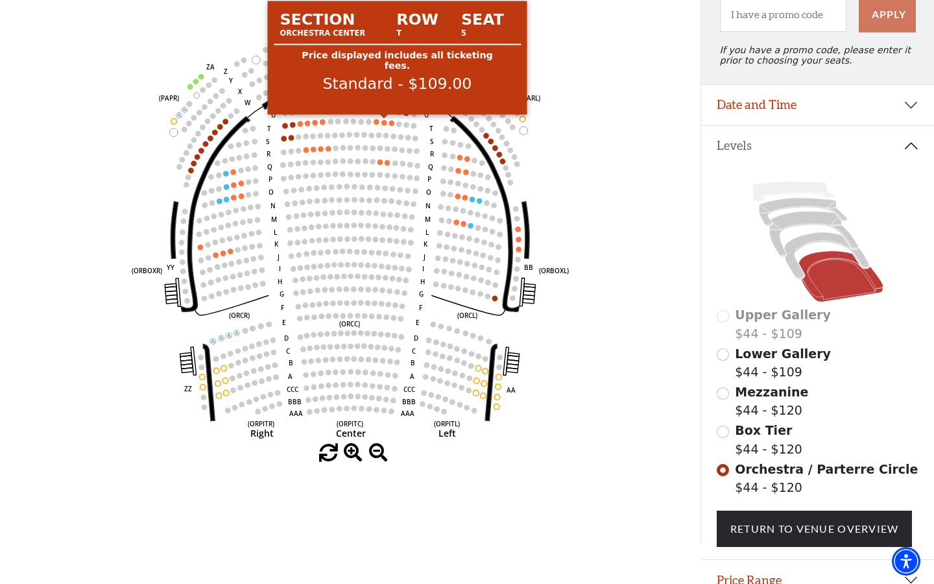
click at [385, 125] on circle at bounding box center [384, 122] width 5 height 5
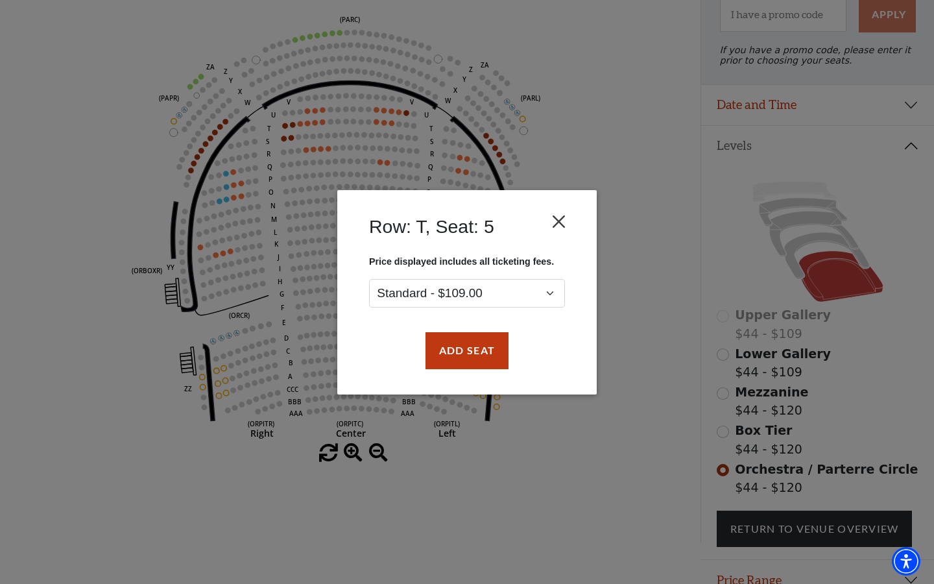
click at [567, 218] on button "Close" at bounding box center [559, 221] width 25 height 25
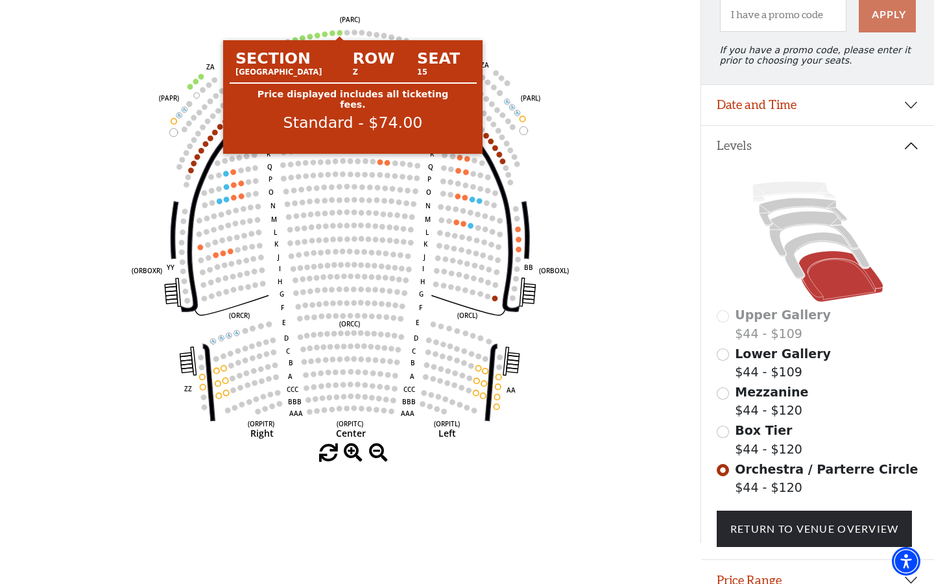
click at [337, 31] on circle at bounding box center [339, 32] width 5 height 5
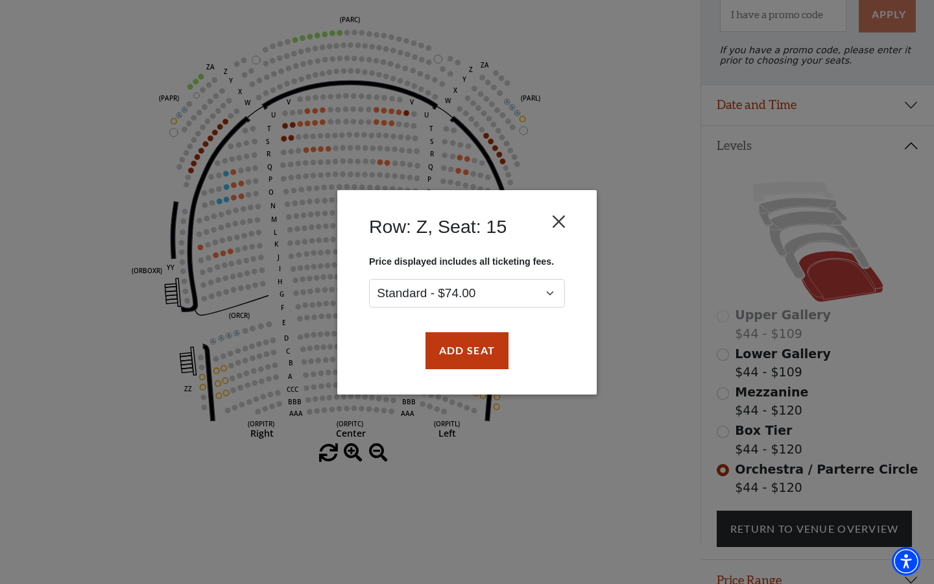
click at [565, 232] on button "Close" at bounding box center [559, 221] width 25 height 25
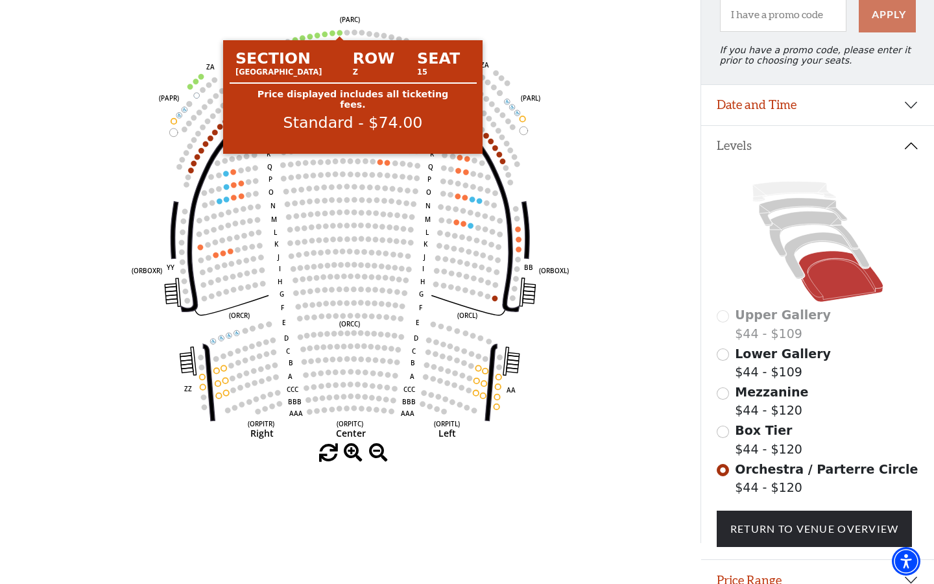
click at [339, 32] on circle at bounding box center [339, 32] width 5 height 5
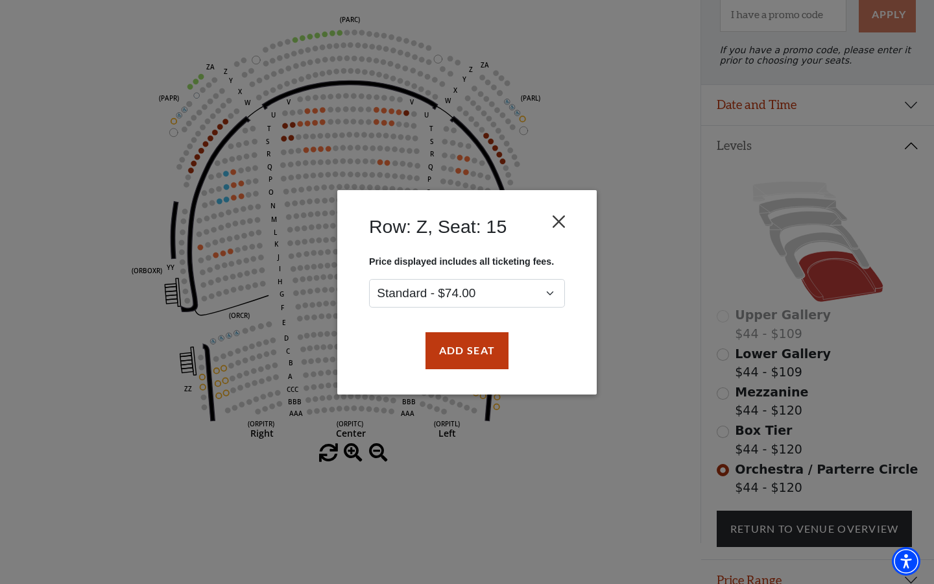
click at [559, 219] on button "Close" at bounding box center [559, 221] width 25 height 25
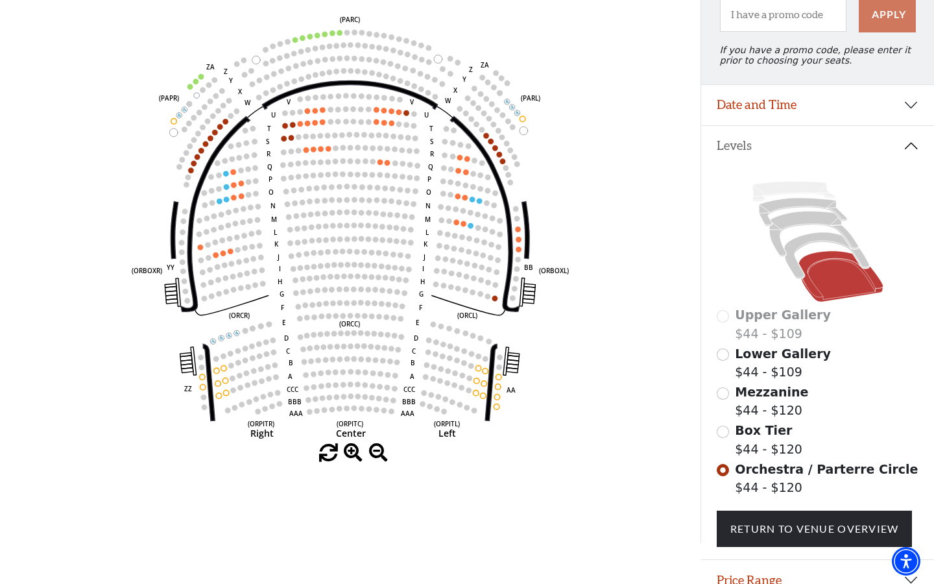
click at [340, 30] on circle at bounding box center [339, 32] width 5 height 5
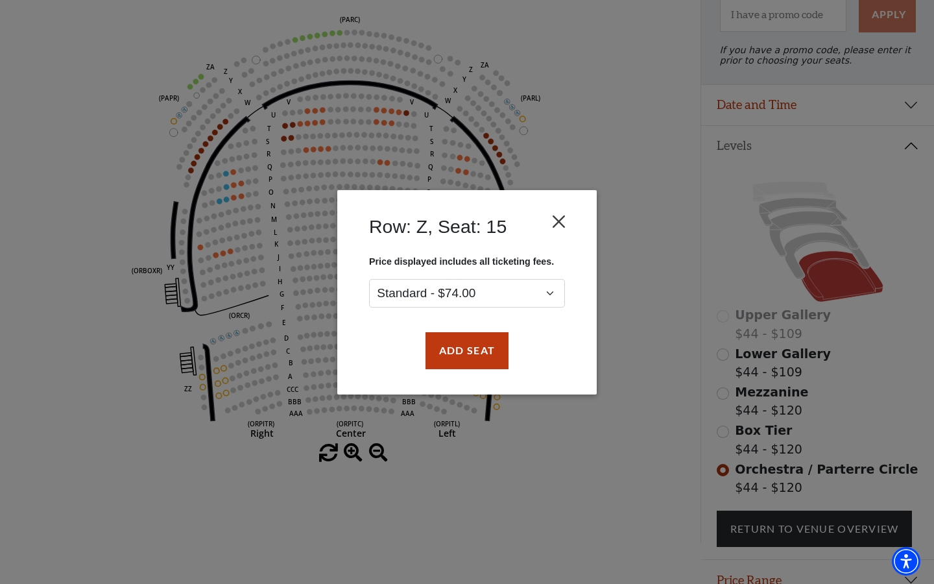
click at [564, 228] on button "Close" at bounding box center [559, 221] width 25 height 25
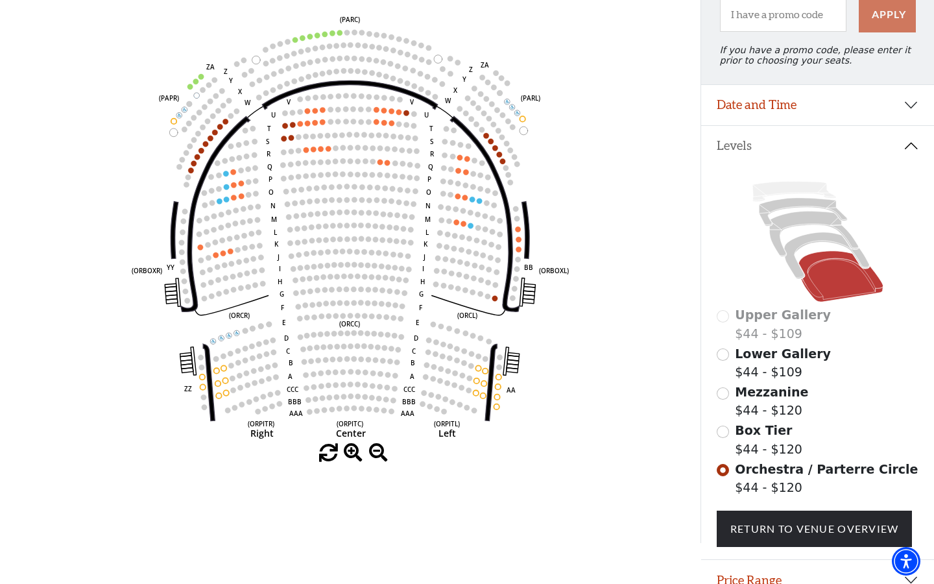
click at [385, 229] on icon "Left (ORPITL) Right (ORPITR) Center (ORPITC) ZZ AA YY BB ZA ZA (ORCL) (ORCR) (O…" at bounding box center [350, 226] width 631 height 435
click at [339, 30] on circle at bounding box center [339, 32] width 5 height 5
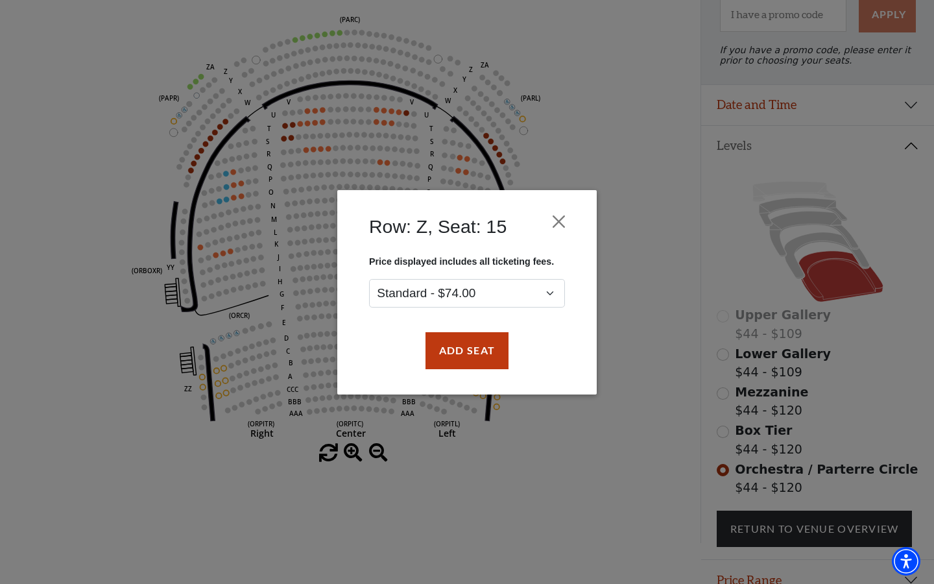
click at [574, 222] on div "Row: Z, Seat: 15" at bounding box center [467, 229] width 221 height 53
click at [571, 223] on button "Close" at bounding box center [559, 221] width 25 height 25
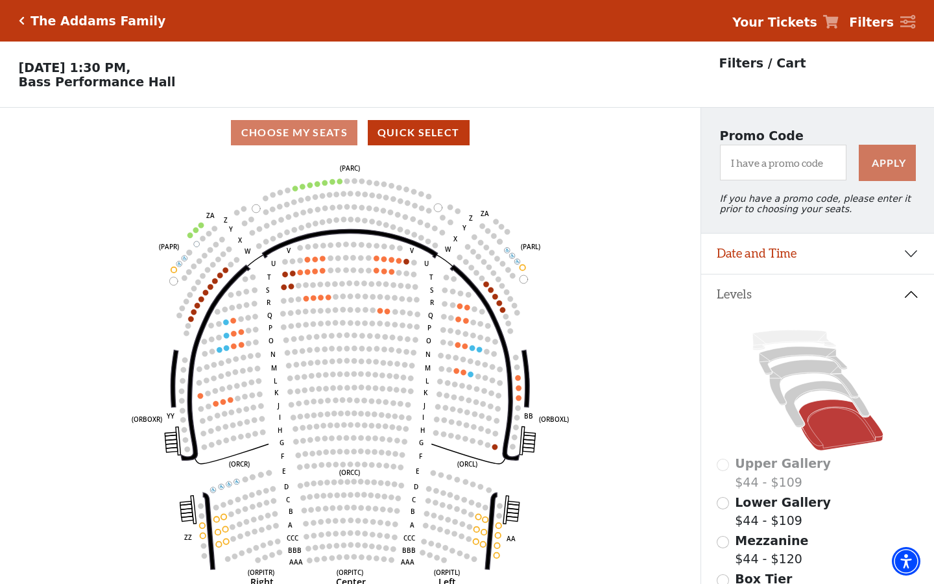
scroll to position [0, 0]
click at [123, 25] on h5 "The Addams Family" at bounding box center [97, 21] width 135 height 15
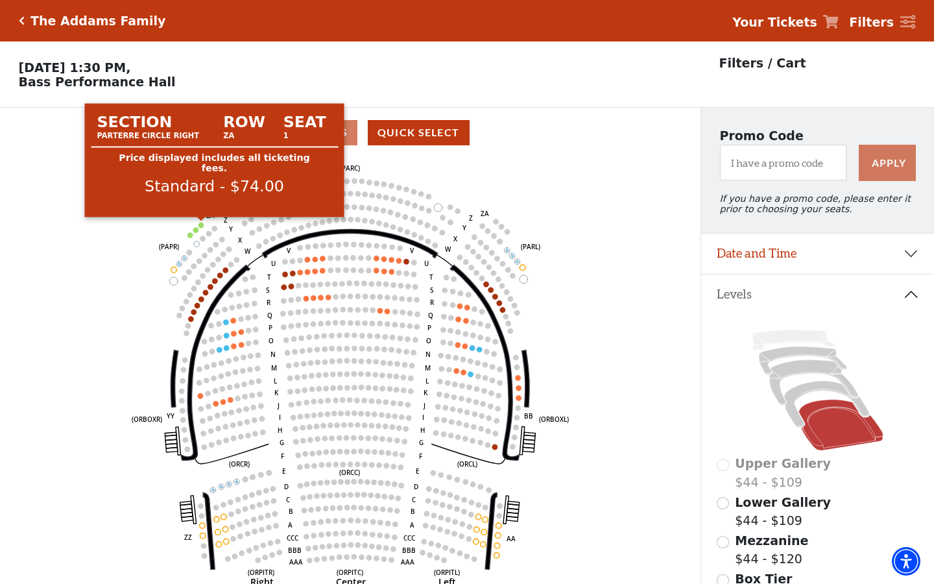
click at [202, 225] on circle at bounding box center [201, 225] width 5 height 5
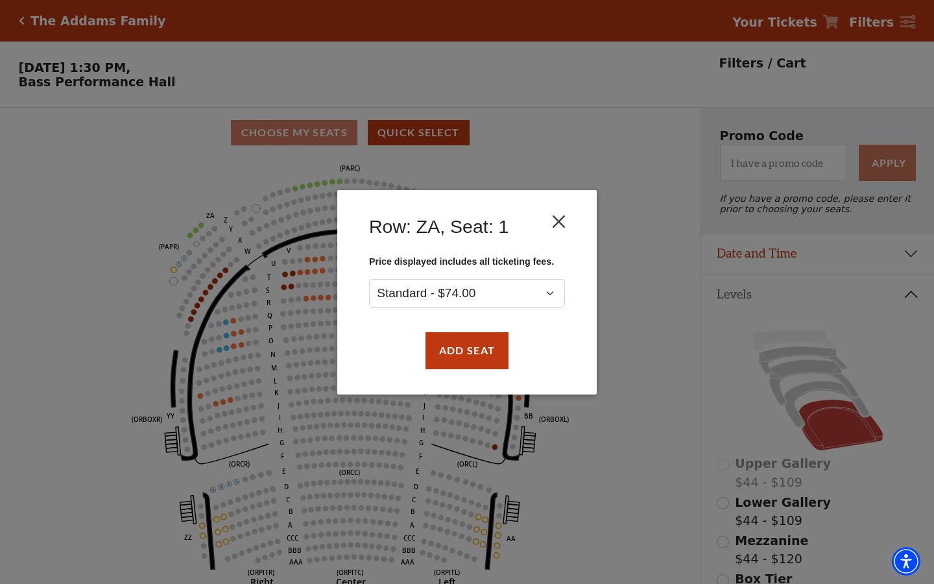
click at [559, 214] on button "Close" at bounding box center [559, 221] width 25 height 25
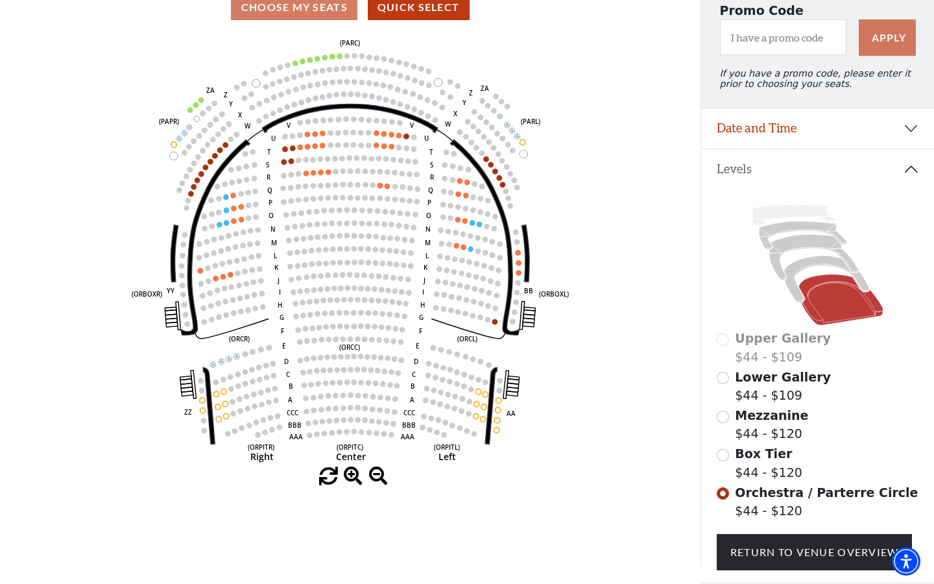
scroll to position [122, 0]
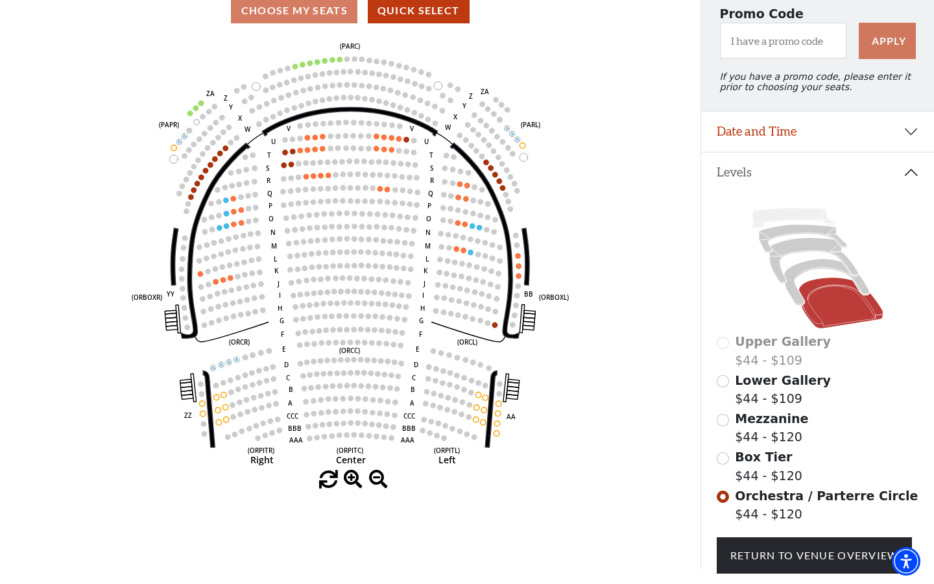
click at [338, 60] on circle at bounding box center [339, 58] width 5 height 5
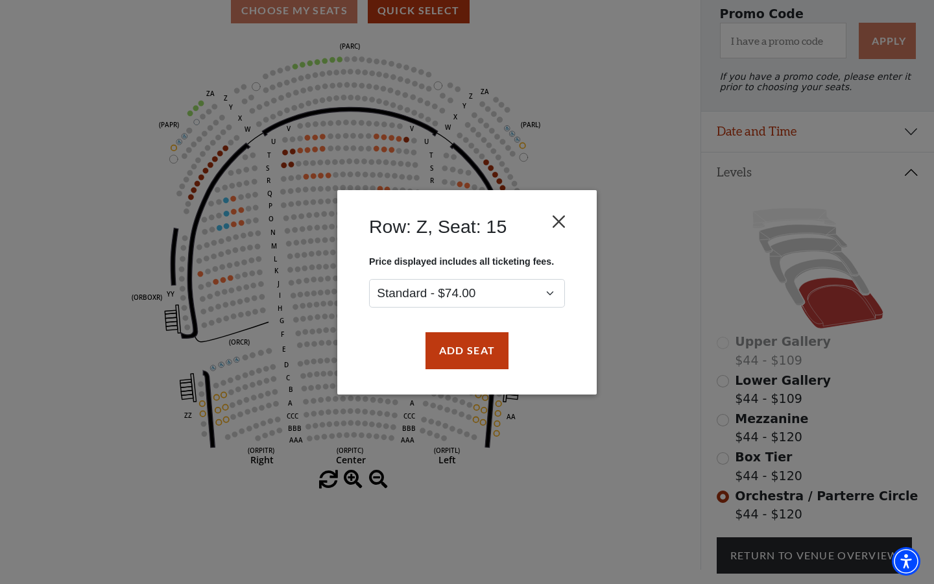
click at [554, 214] on button "Close" at bounding box center [559, 221] width 25 height 25
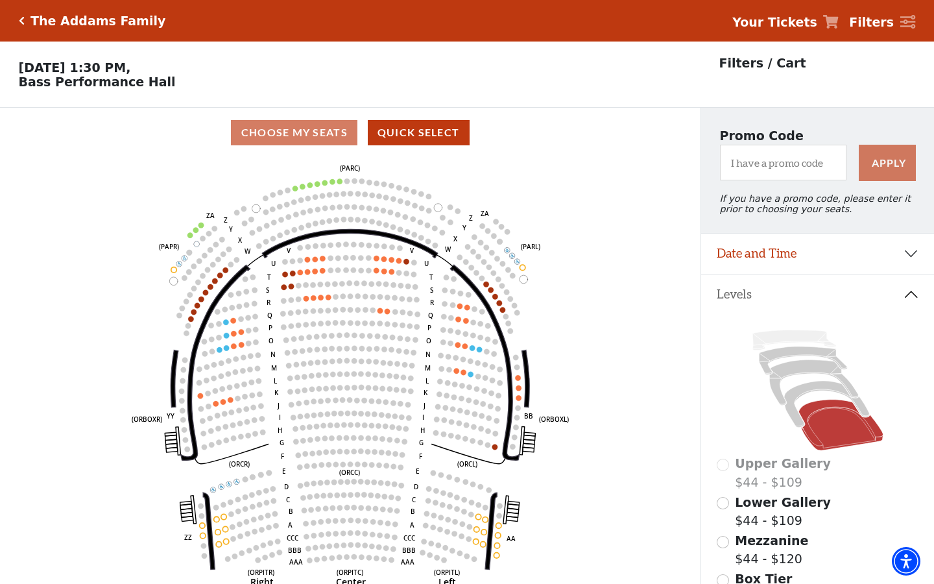
scroll to position [0, 0]
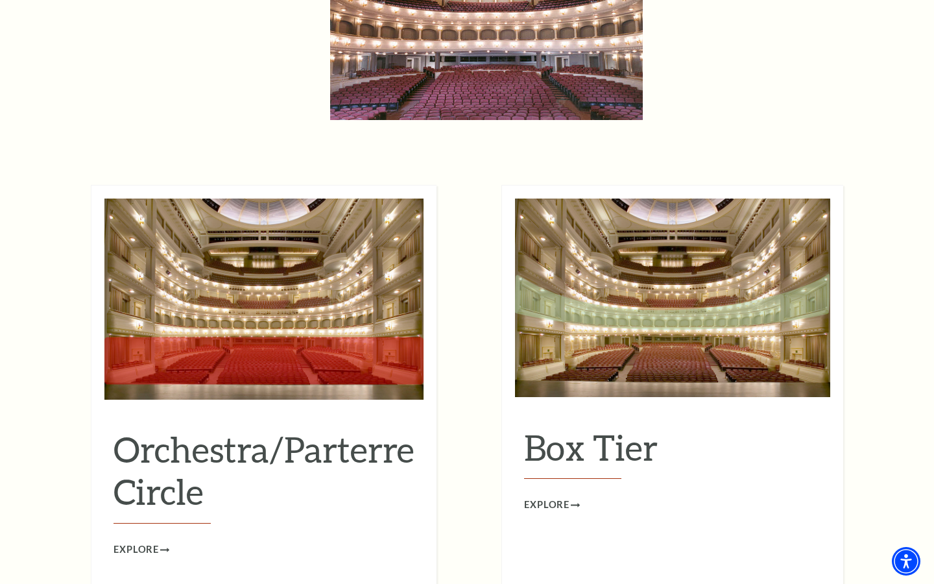
scroll to position [1041, 0]
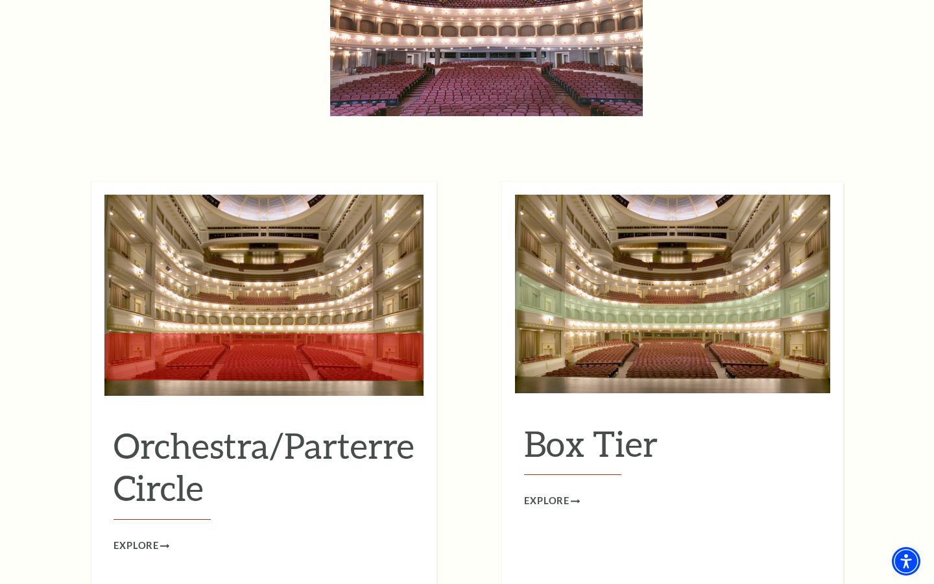
click at [256, 349] on img at bounding box center [263, 295] width 319 height 201
click at [171, 489] on div "Orchestra/Parterre Circle Explore" at bounding box center [263, 475] width 319 height 155
click at [155, 538] on span "Explore" at bounding box center [136, 546] width 45 height 16
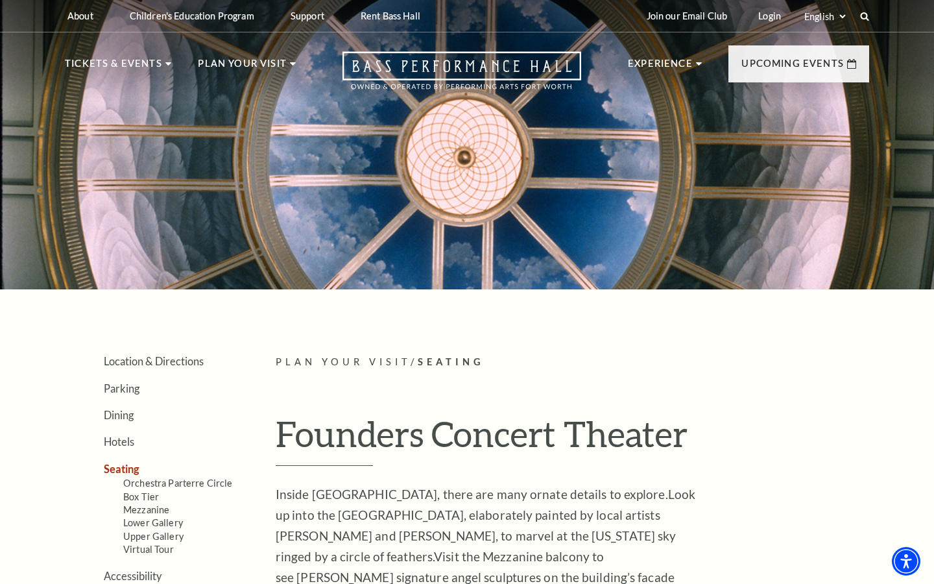
scroll to position [0, 0]
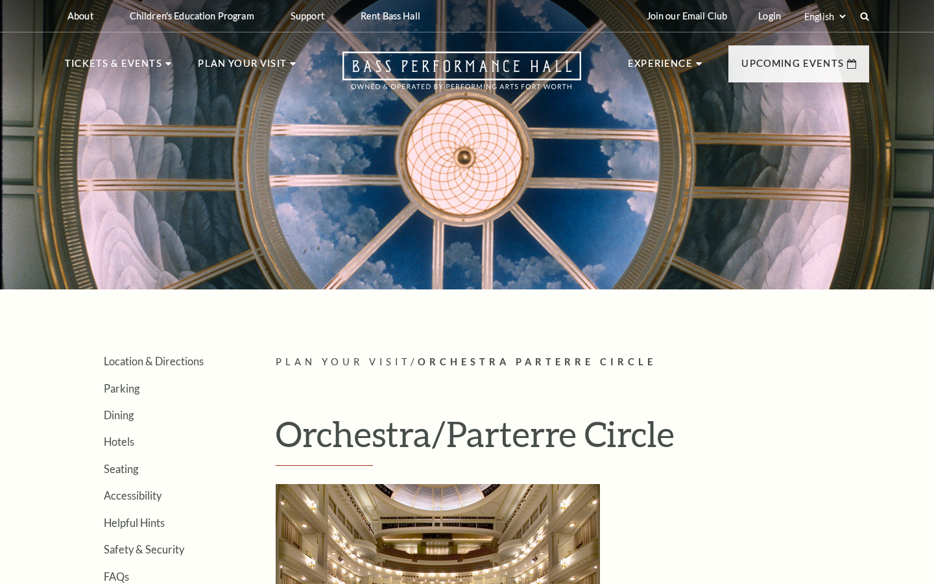
click at [155, 258] on div at bounding box center [467, 140] width 934 height 297
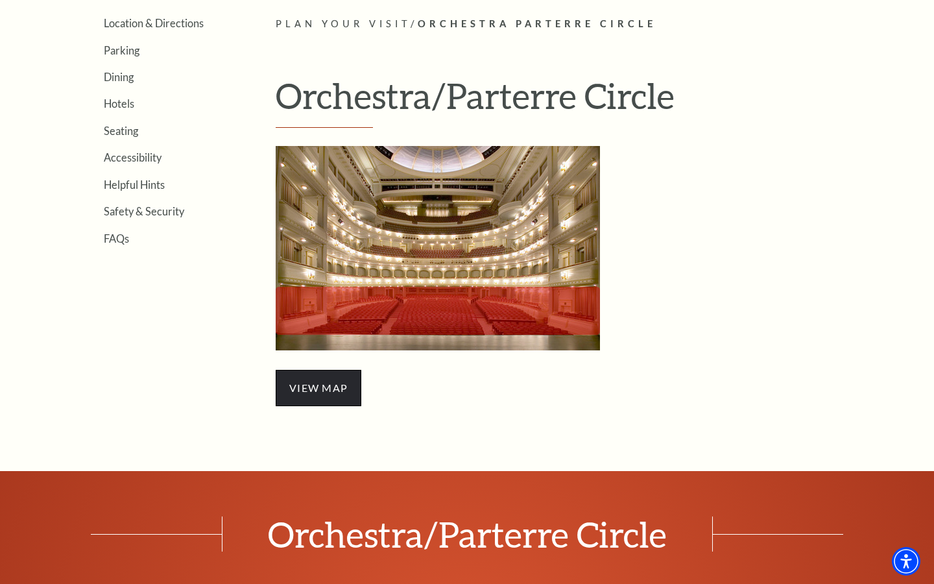
scroll to position [333, 0]
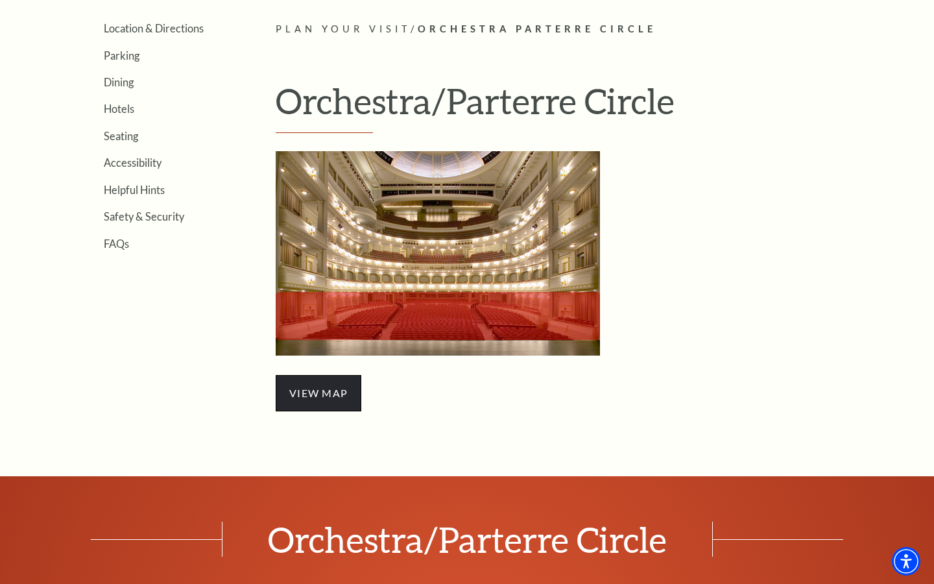
click at [306, 380] on span "view map" at bounding box center [319, 393] width 86 height 36
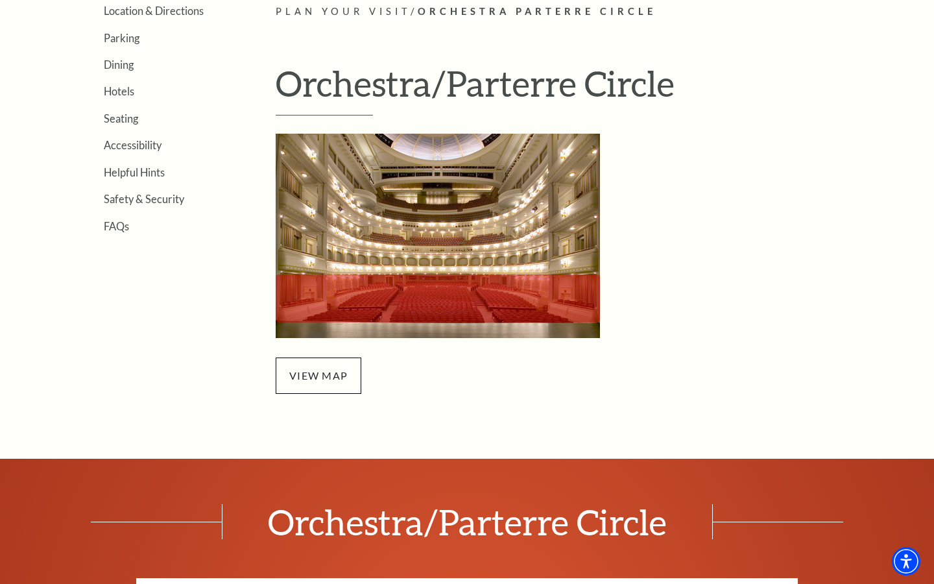
scroll to position [351, 0]
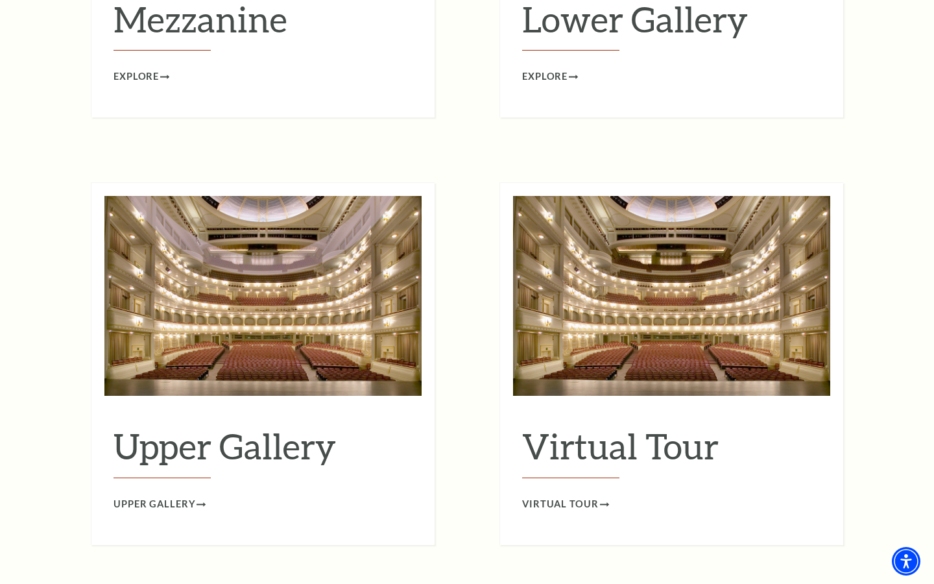
scroll to position [1928, 0]
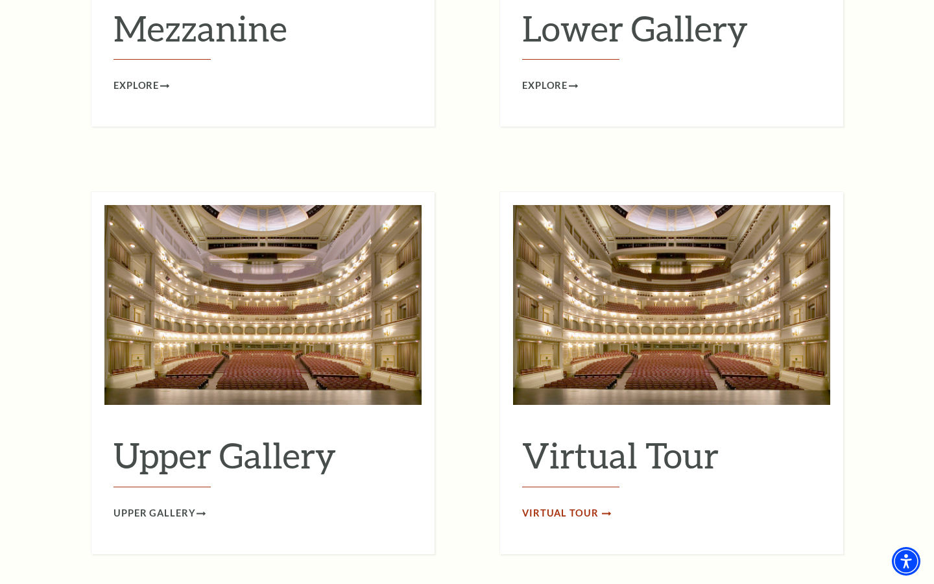
click at [567, 506] on span "Virtual Tour" at bounding box center [560, 514] width 77 height 16
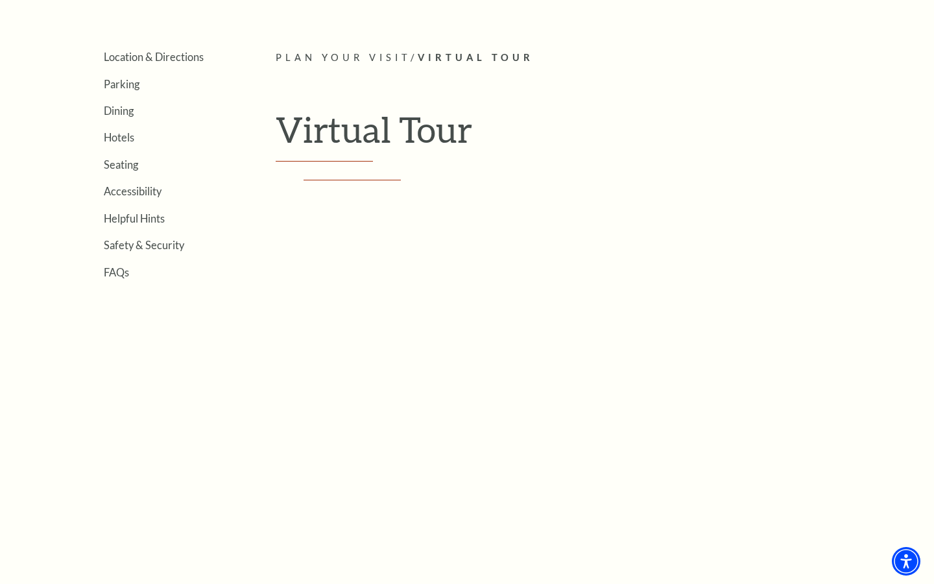
scroll to position [299, 0]
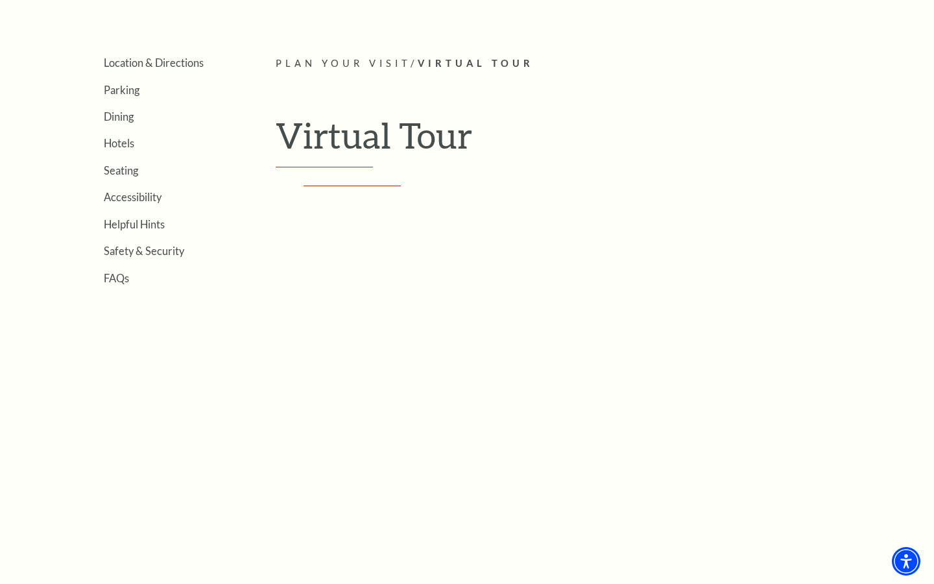
drag, startPoint x: 166, startPoint y: 548, endPoint x: 178, endPoint y: 513, distance: 37.6
click at [178, 513] on aside "Location & Directions Parking Dining Hotels Seating Accessibility Helpful Hints…" at bounding box center [151, 358] width 172 height 604
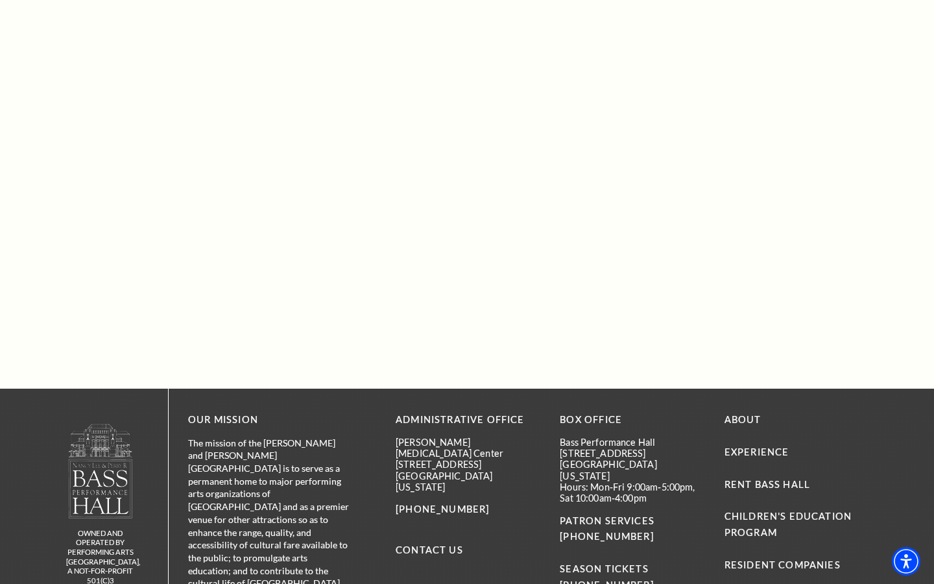
scroll to position [496, 0]
